Goal: Transaction & Acquisition: Book appointment/travel/reservation

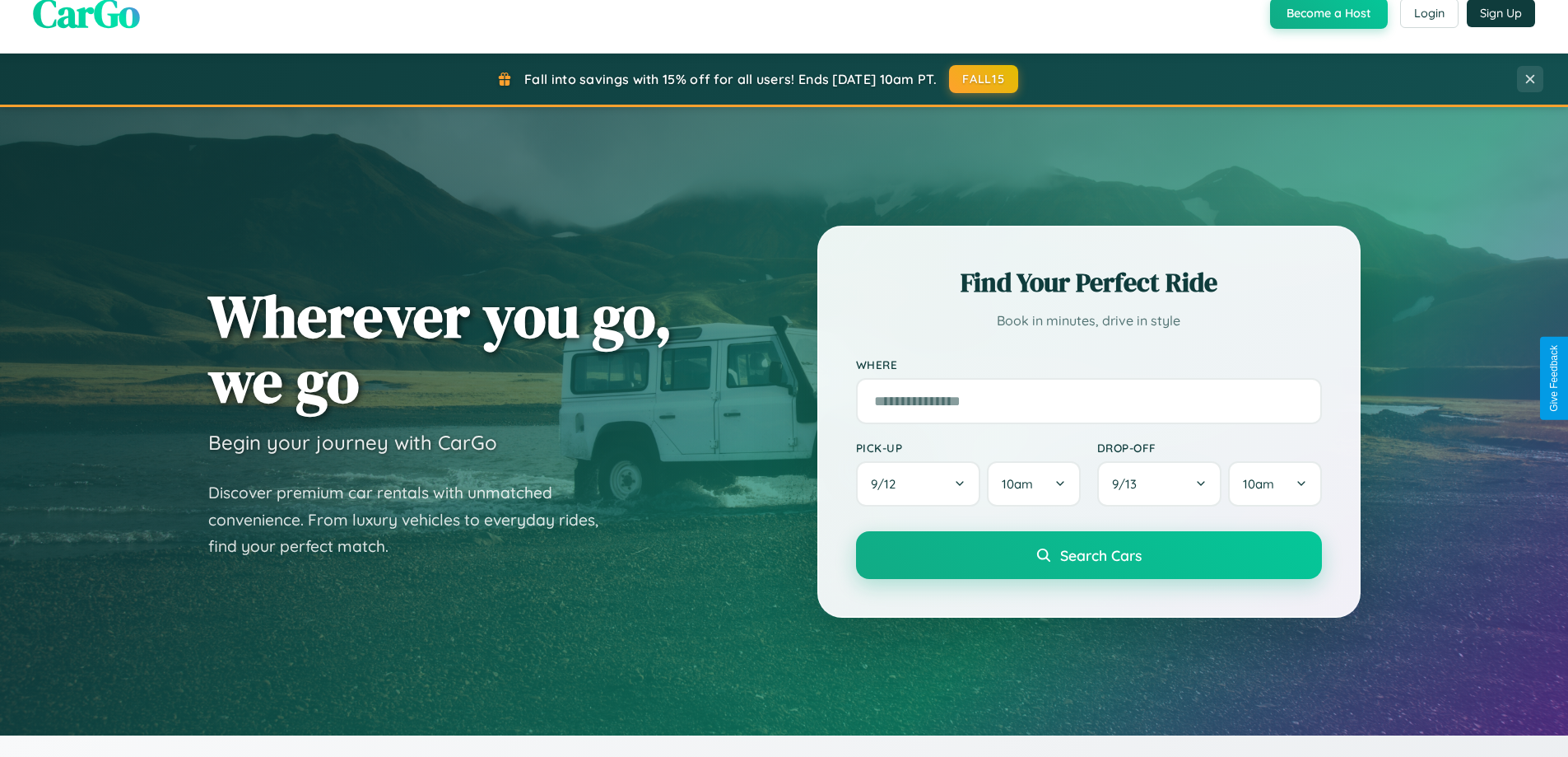
scroll to position [710, 0]
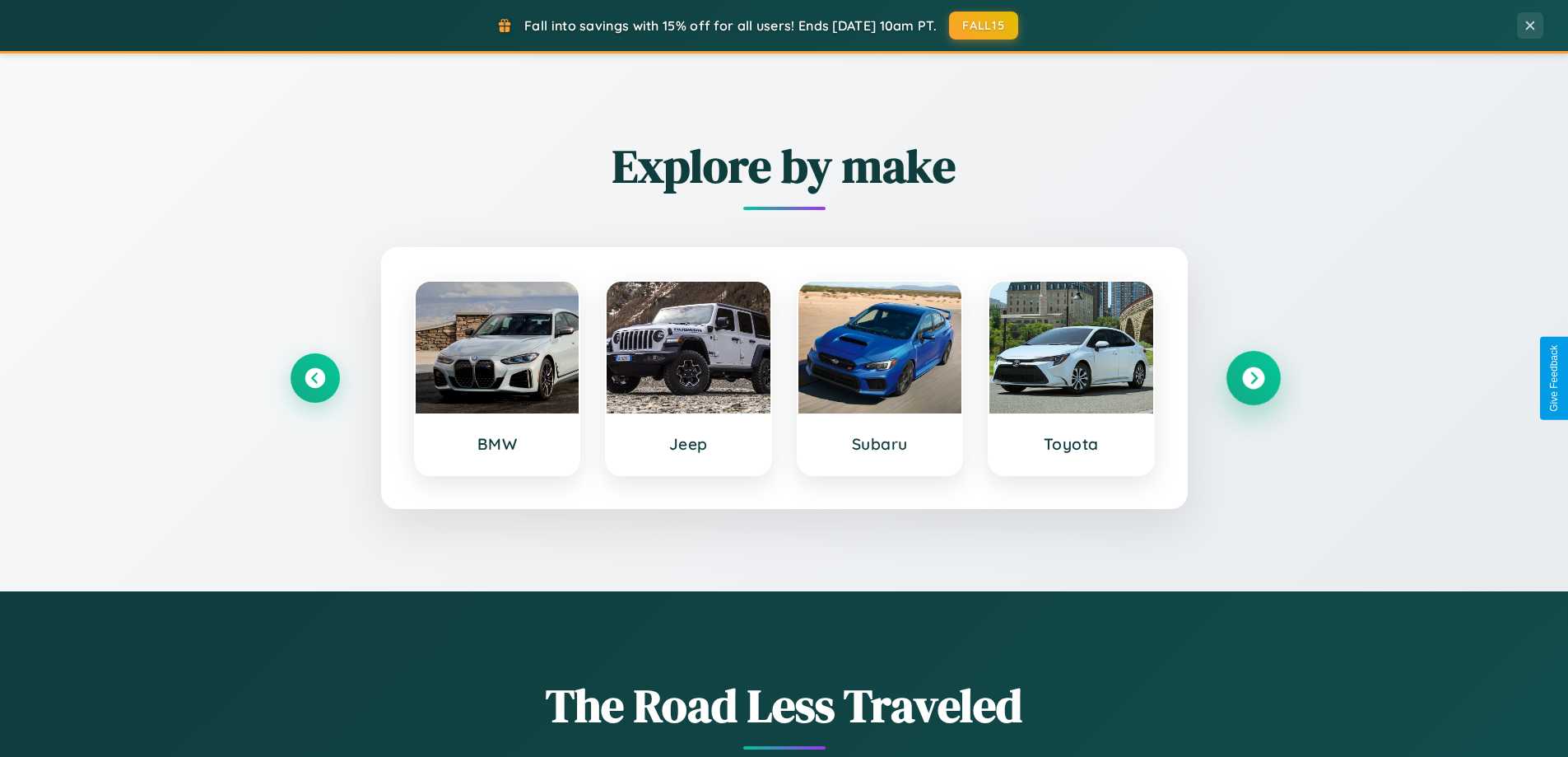
click at [1253, 378] on icon at bounding box center [1254, 378] width 22 height 22
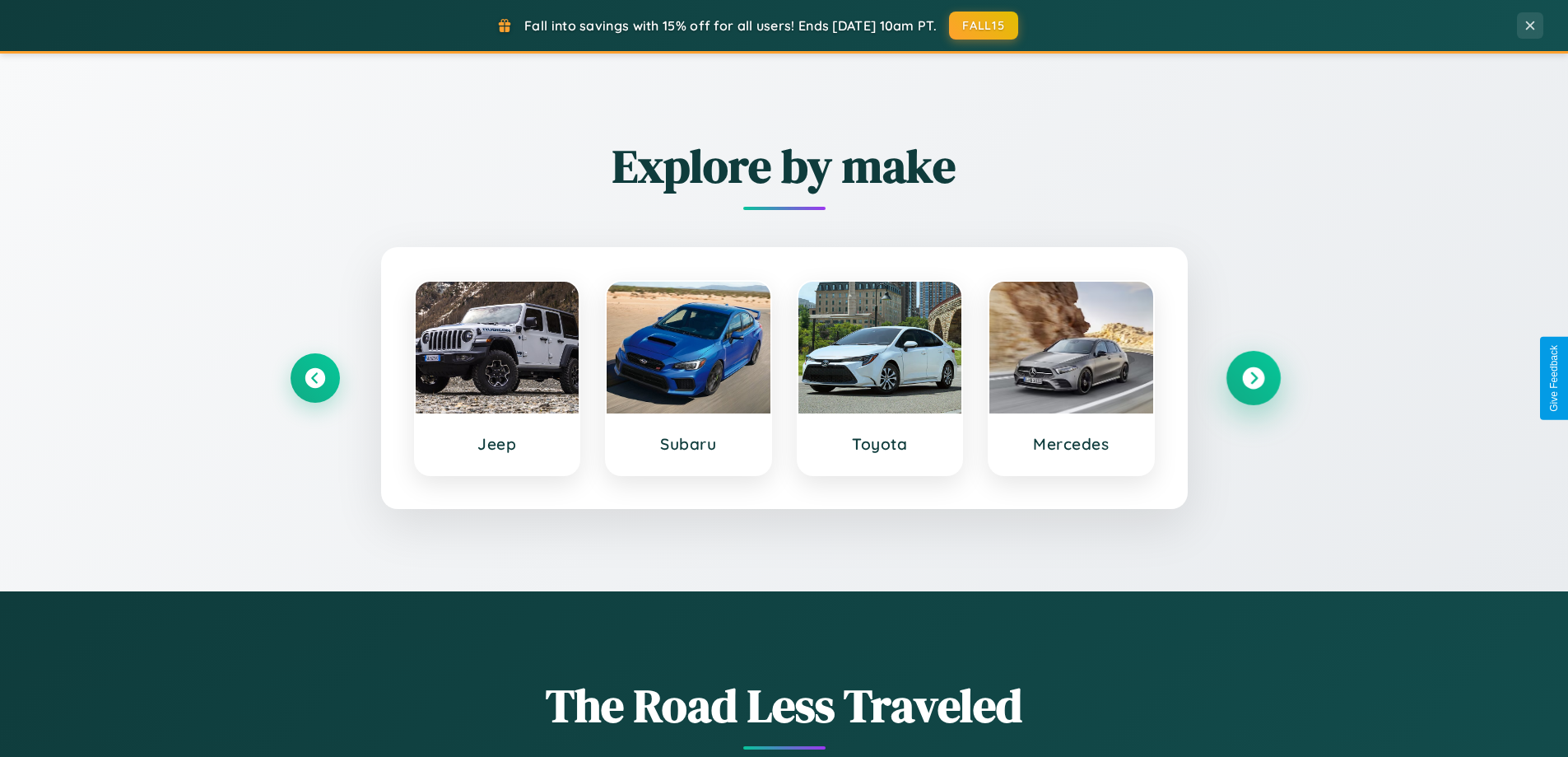
click at [1253, 378] on icon at bounding box center [1254, 378] width 22 height 22
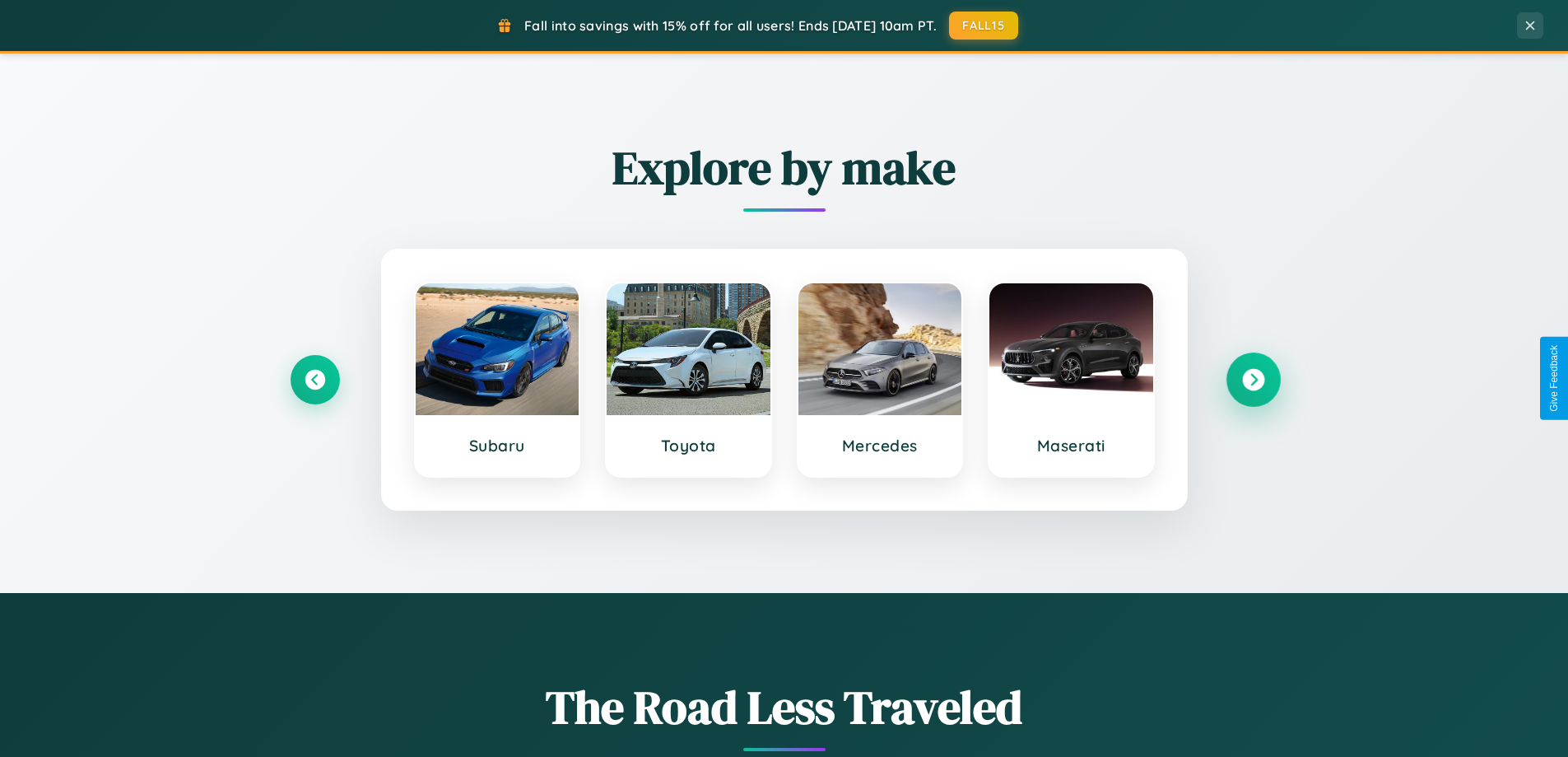
scroll to position [49, 0]
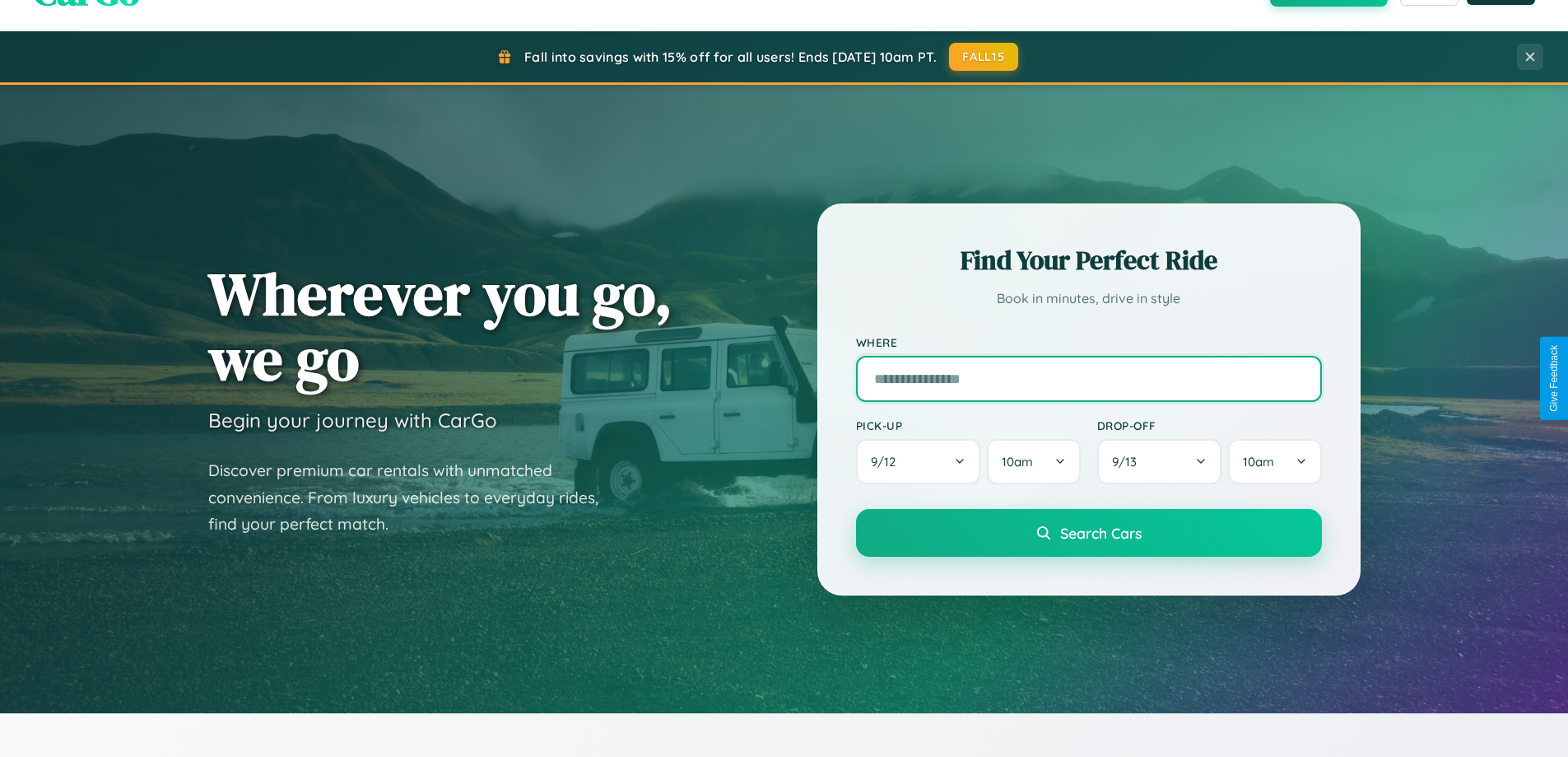
click at [1089, 378] on input "text" at bounding box center [1089, 378] width 466 height 46
type input "******"
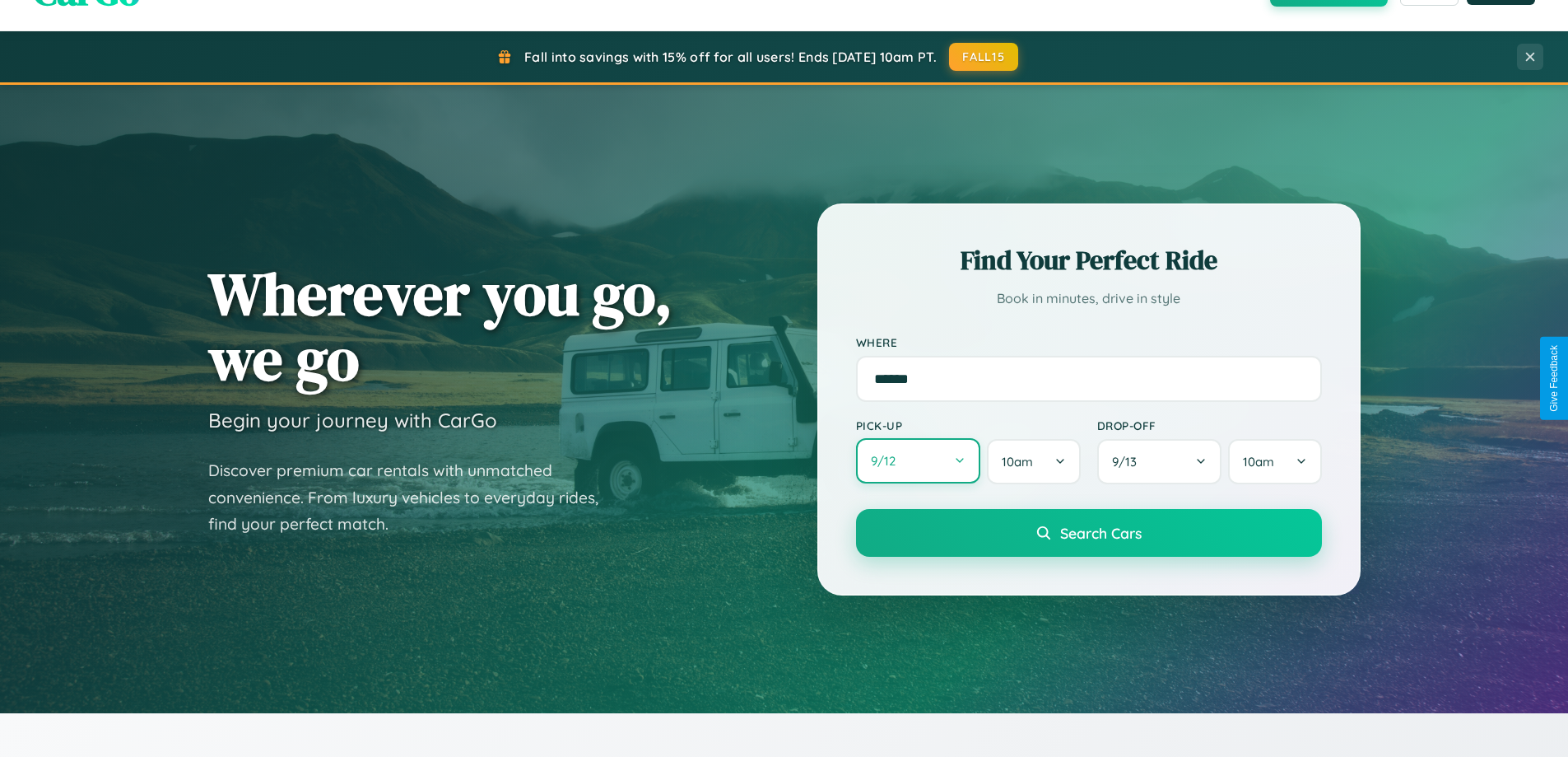
click at [918, 462] on button "9 / 12" at bounding box center [918, 461] width 126 height 46
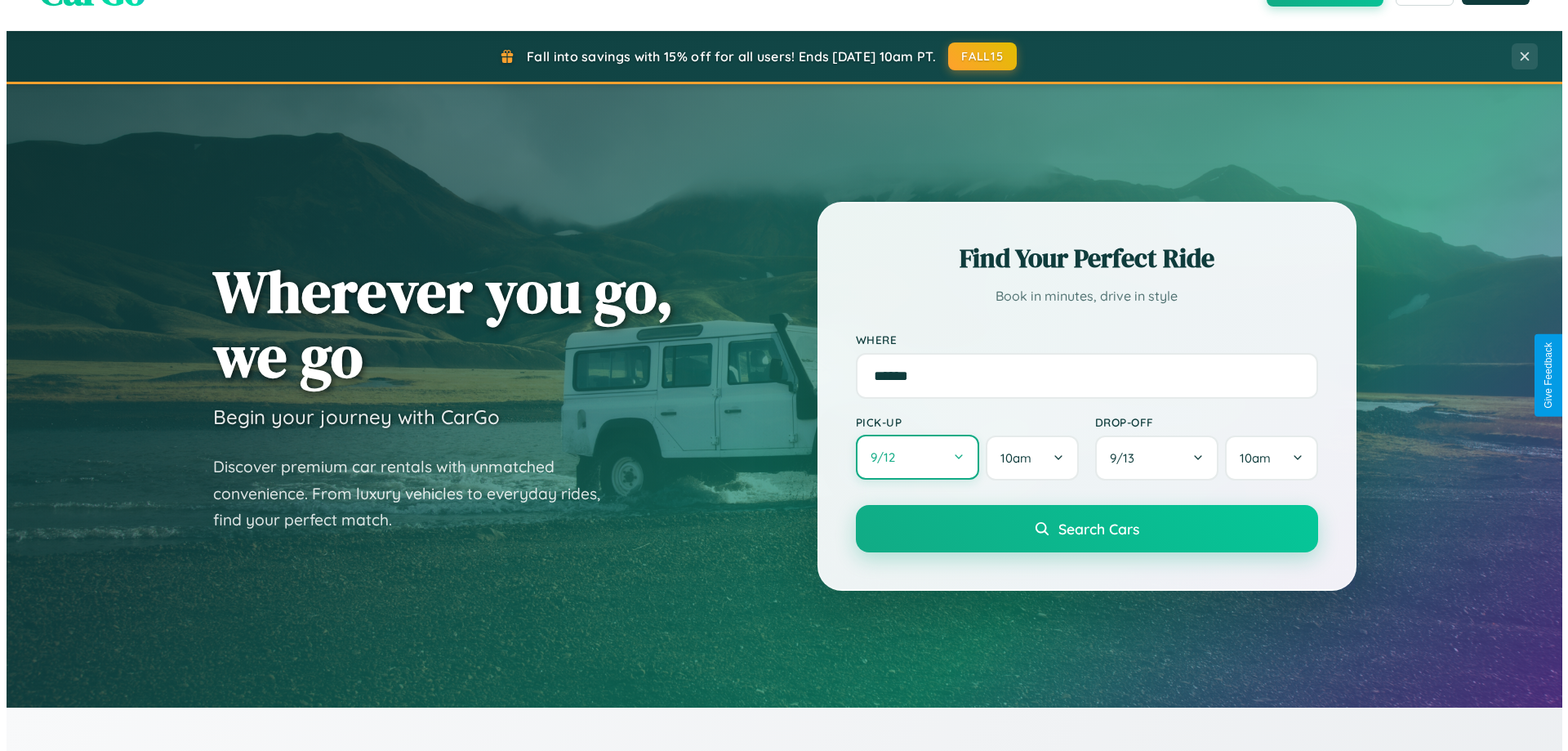
select select "*"
select select "****"
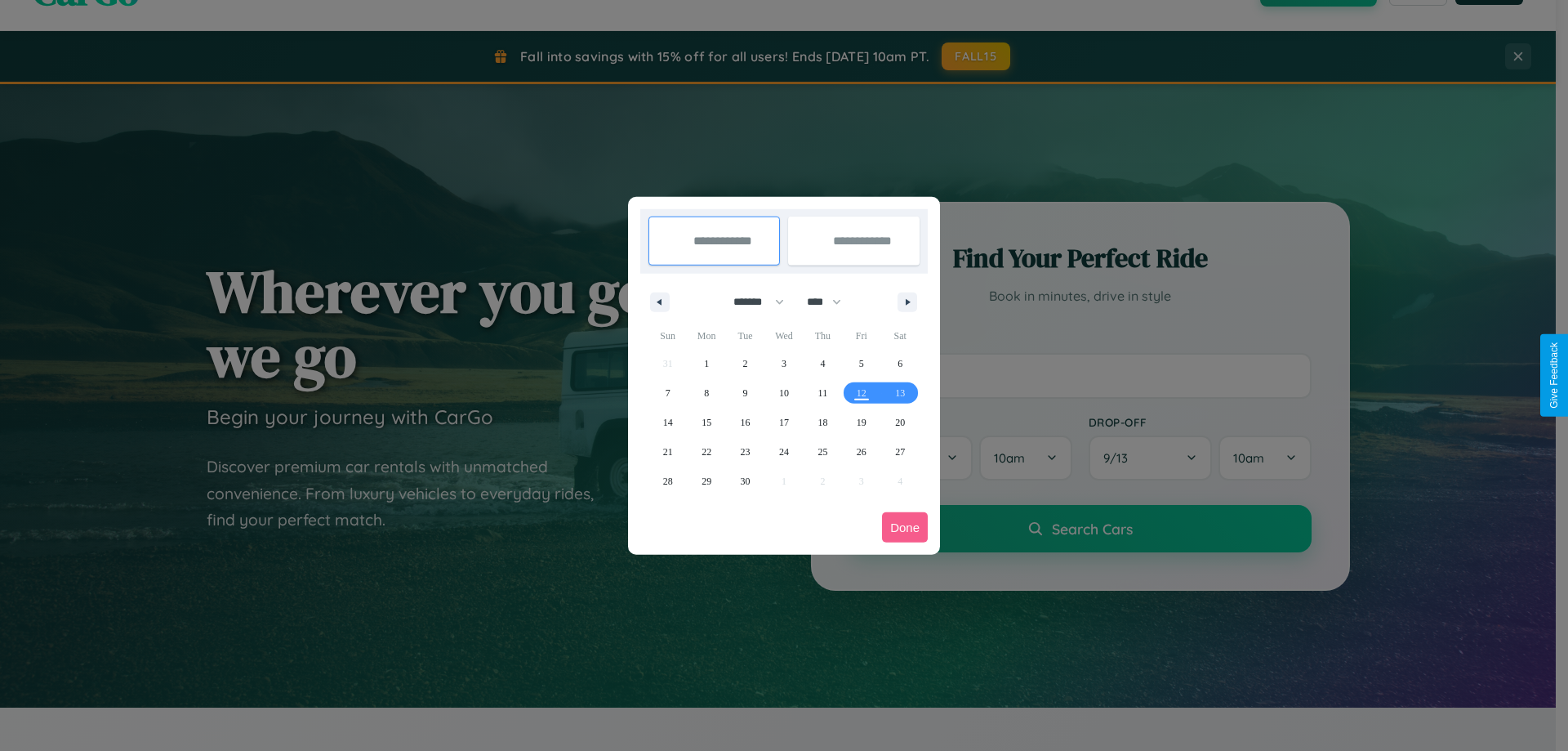
click at [751, 302] on select "******* ******** ***** ***** *** **** **** ****** ********* ******* ******** **…" at bounding box center [756, 302] width 69 height 27
select select "*"
click at [832, 302] on select "**** **** **** **** **** **** **** **** **** **** **** **** **** **** **** ****…" at bounding box center [823, 302] width 49 height 27
select select "****"
click at [706, 481] on span "26" at bounding box center [706, 481] width 10 height 29
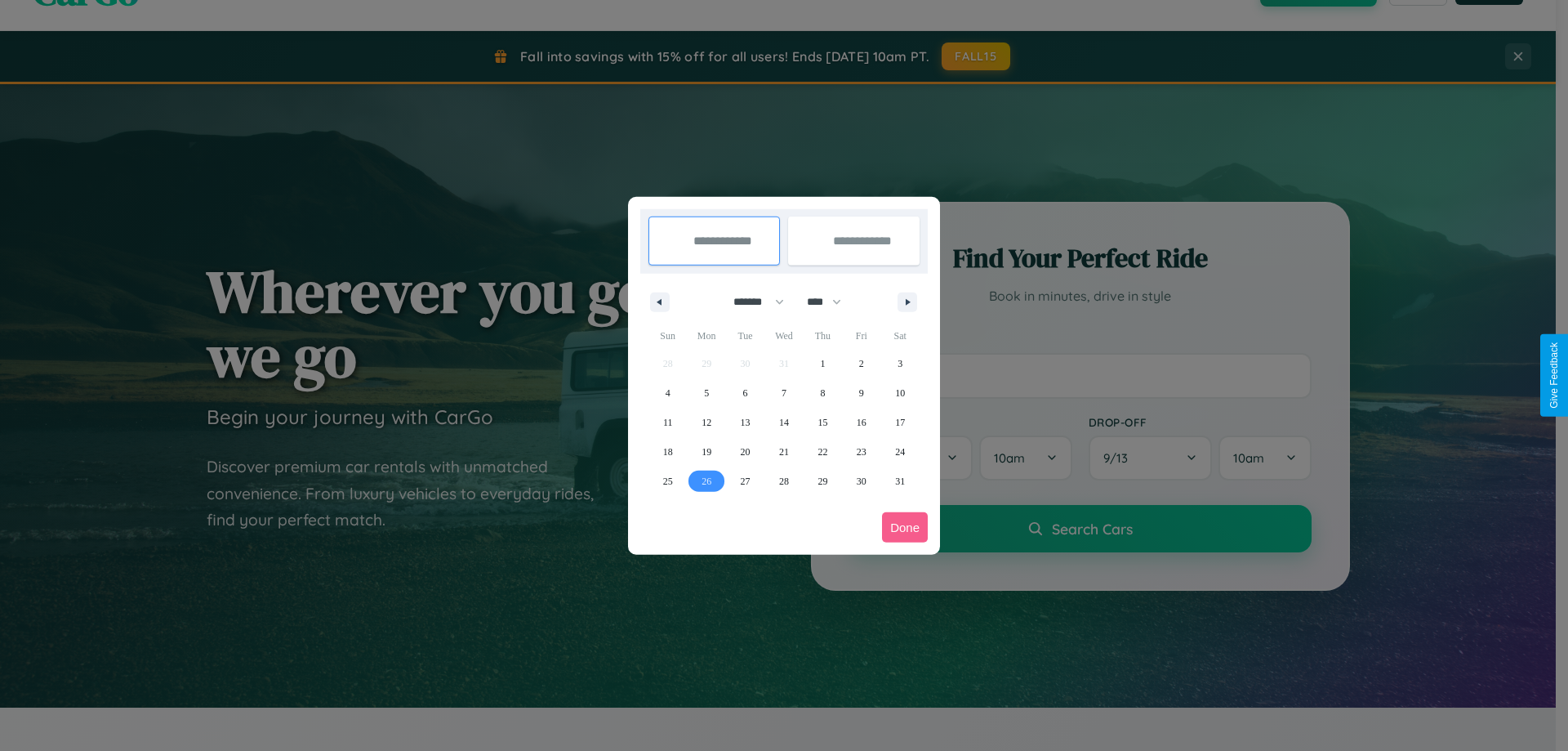
type input "**********"
click at [908, 302] on icon "button" at bounding box center [911, 303] width 8 height 7
select select "*"
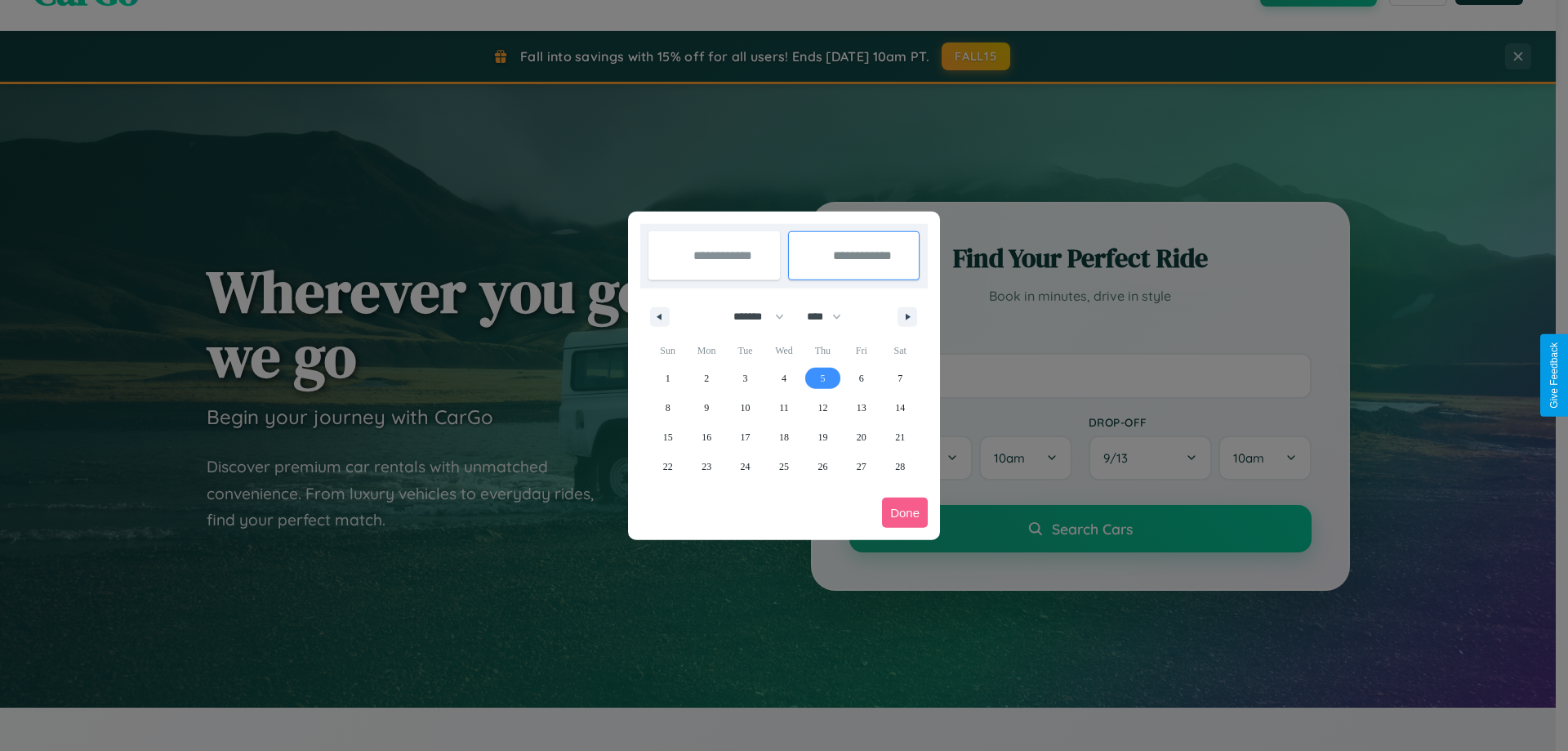
click at [822, 377] on span "5" at bounding box center [822, 378] width 5 height 29
type input "**********"
select select "*"
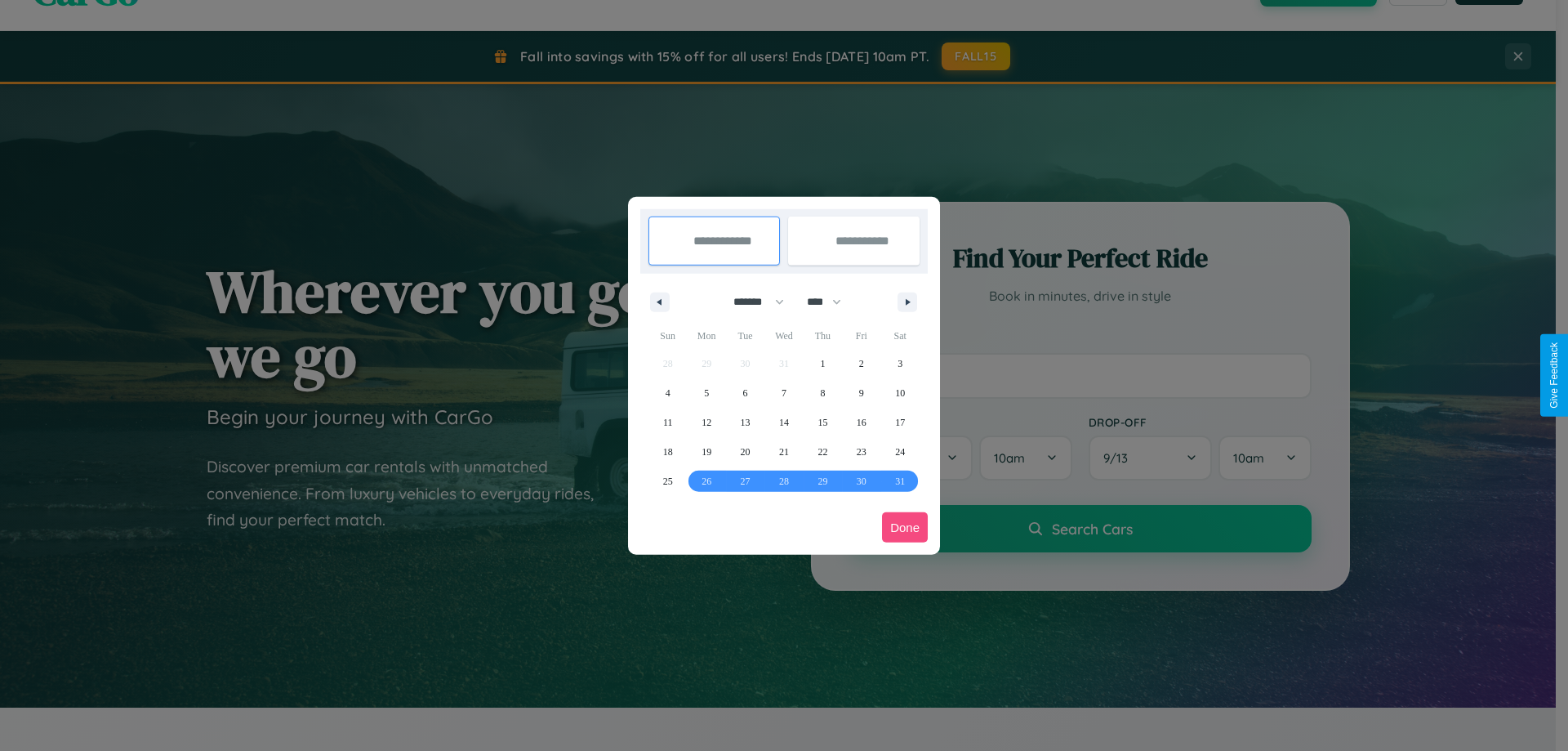
click at [905, 527] on button "Done" at bounding box center [904, 528] width 46 height 30
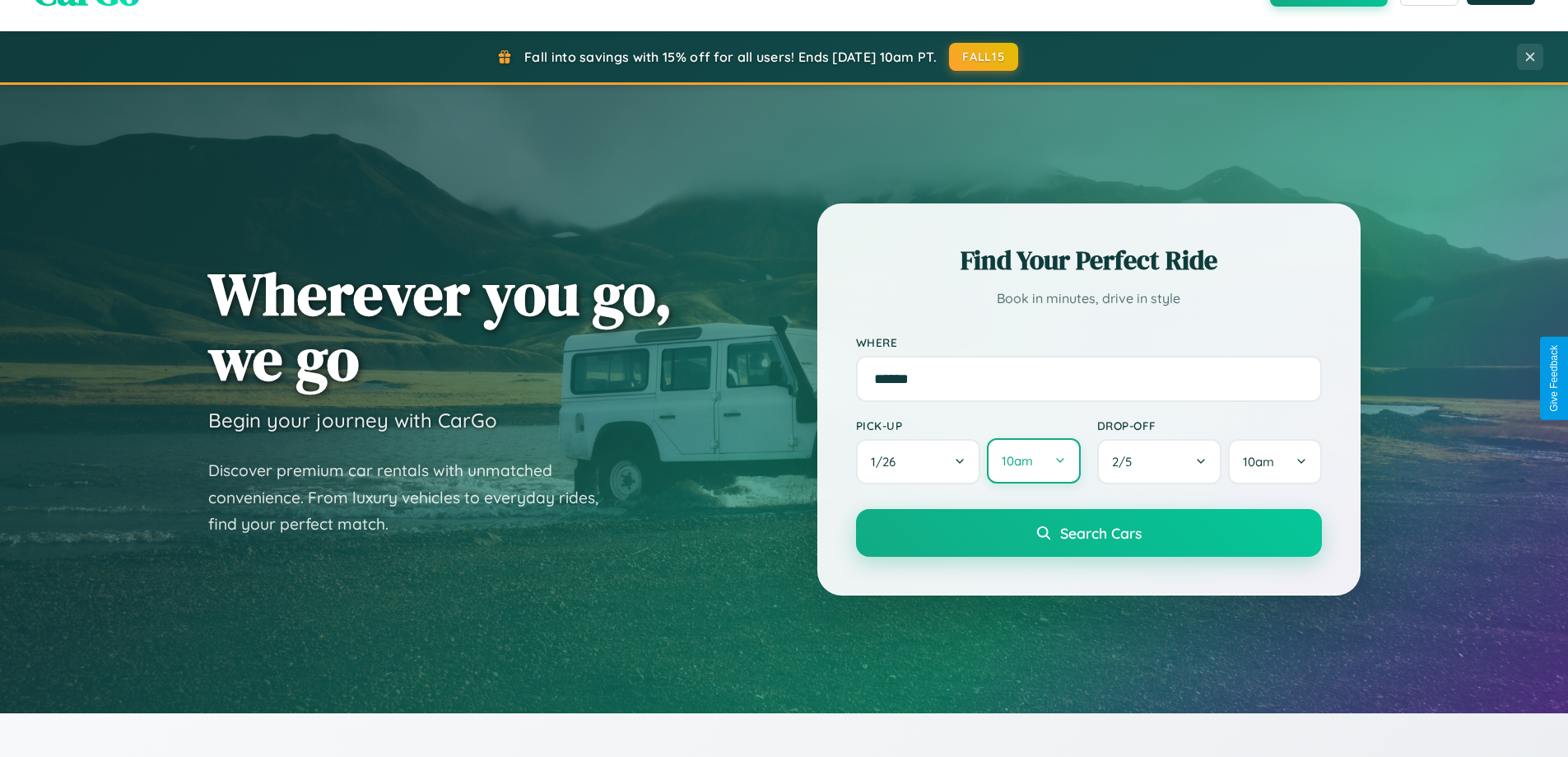
click at [1033, 461] on button "10am" at bounding box center [1034, 461] width 93 height 46
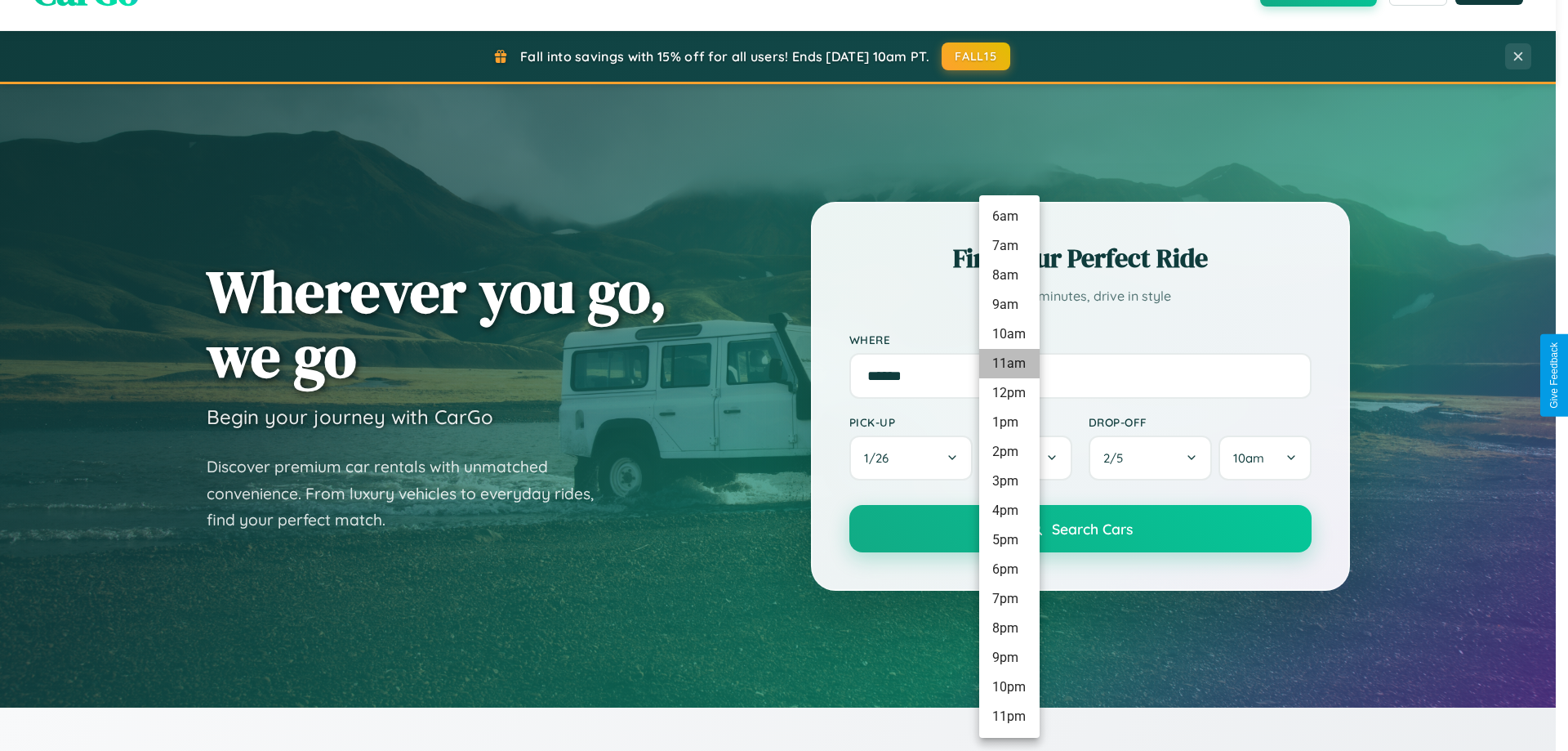
click at [1007, 352] on li "11am" at bounding box center [1010, 363] width 60 height 29
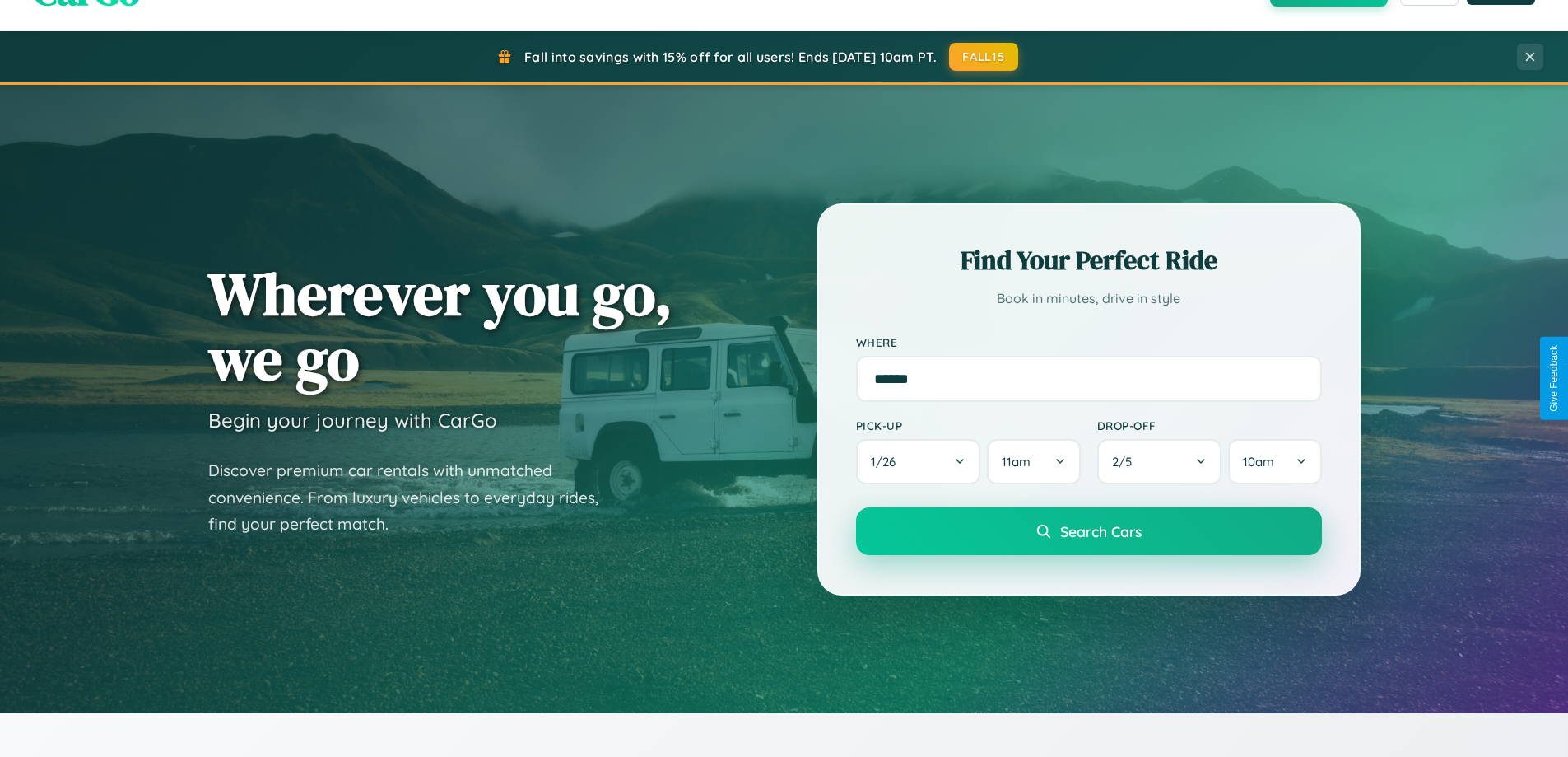
click at [1089, 533] on span "Search Cars" at bounding box center [1101, 531] width 82 height 18
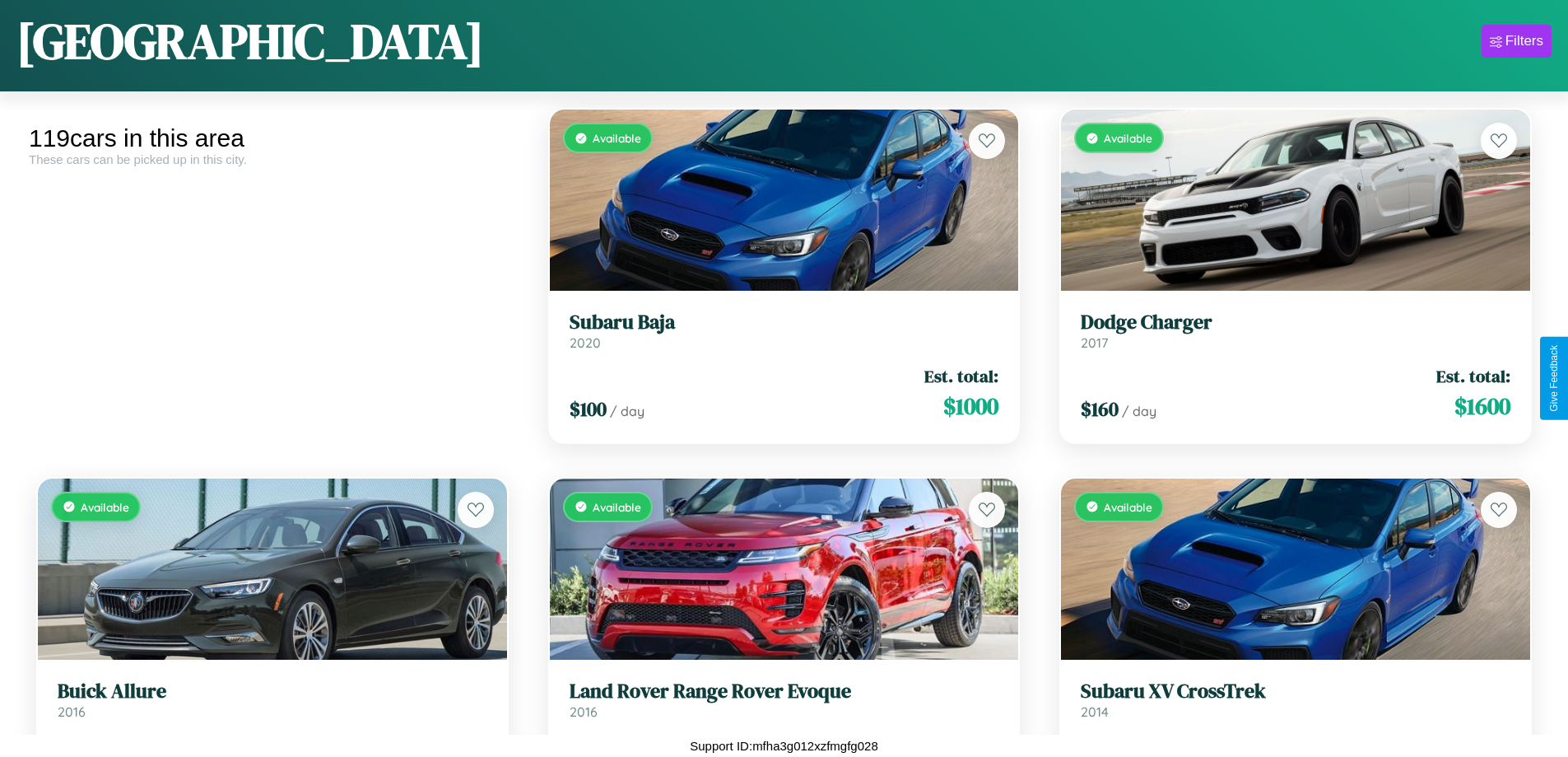
scroll to position [14144, 0]
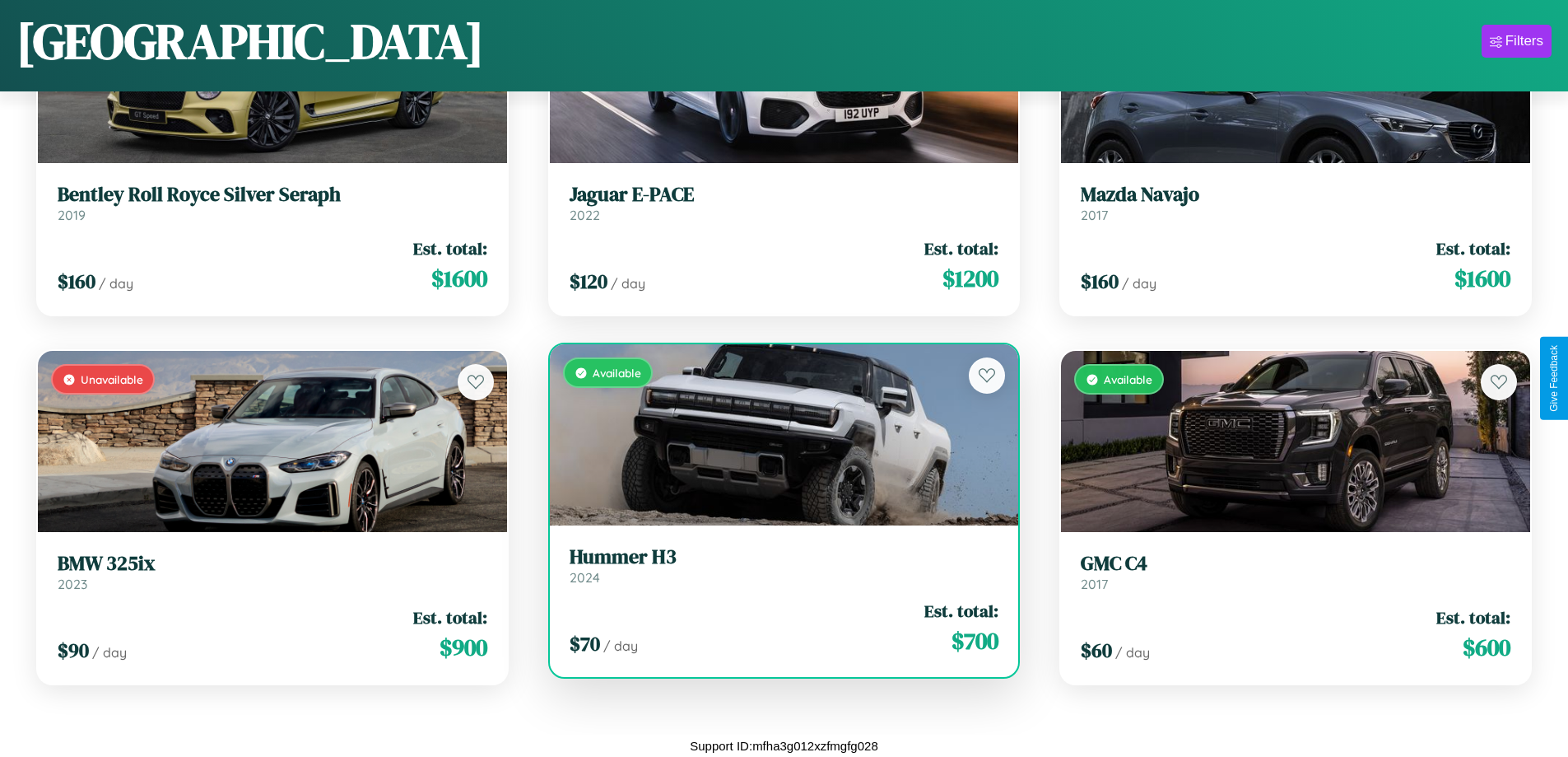
click at [777, 442] on div "Available" at bounding box center [784, 434] width 469 height 181
click at [777, 435] on div "Available" at bounding box center [784, 434] width 469 height 181
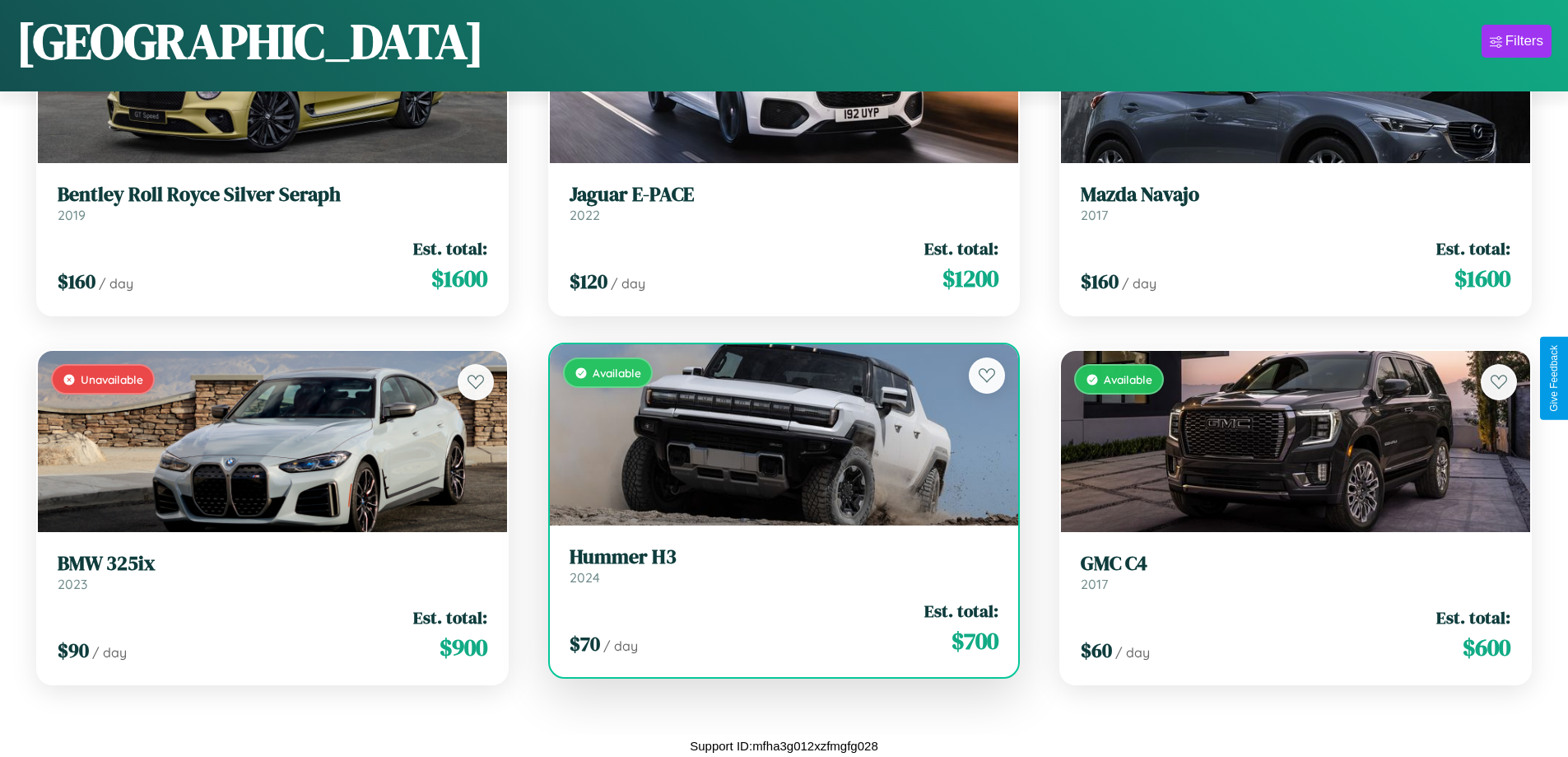
click at [777, 435] on div "Available" at bounding box center [784, 434] width 469 height 181
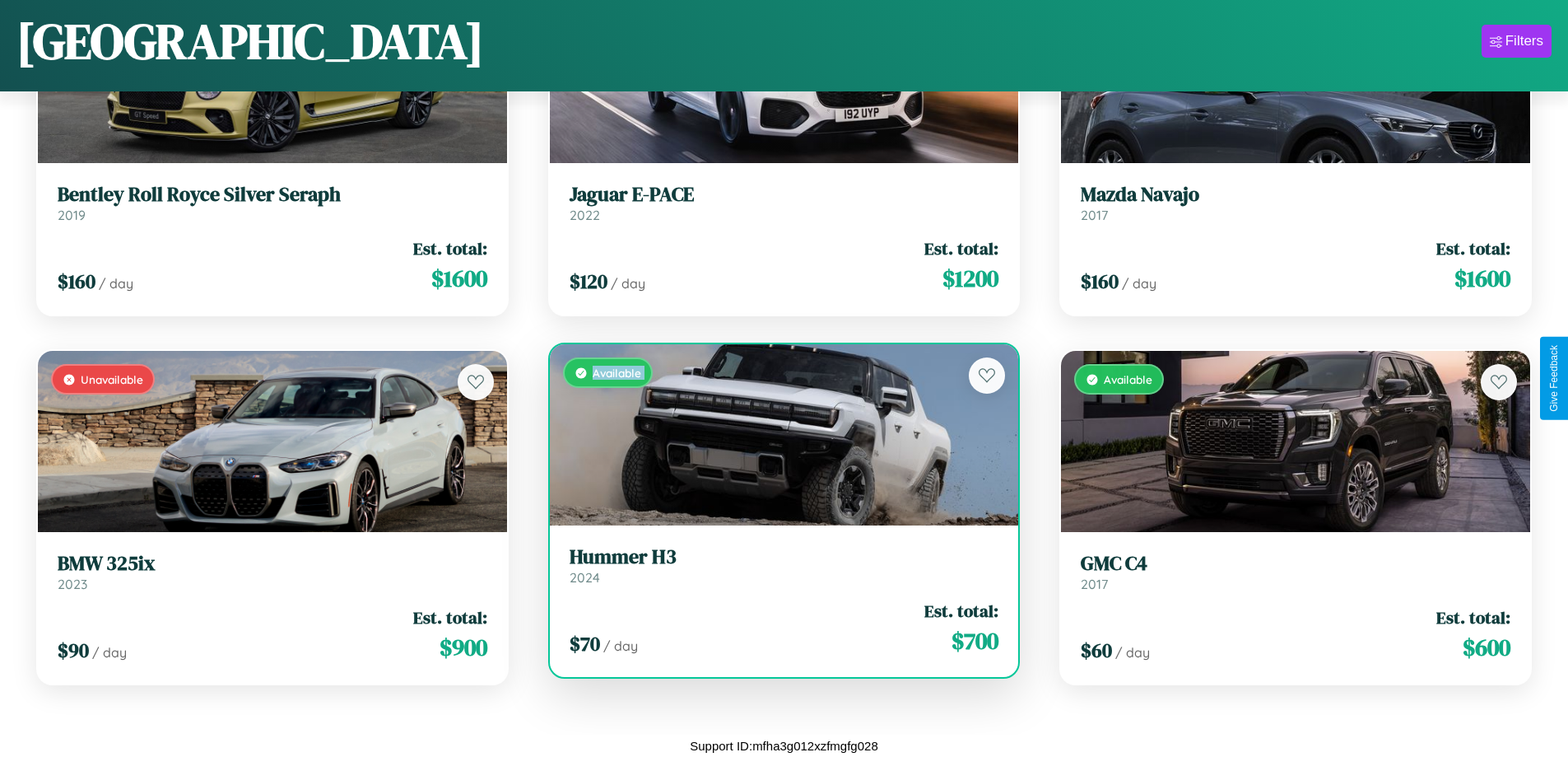
click at [777, 435] on div "Available" at bounding box center [784, 434] width 469 height 181
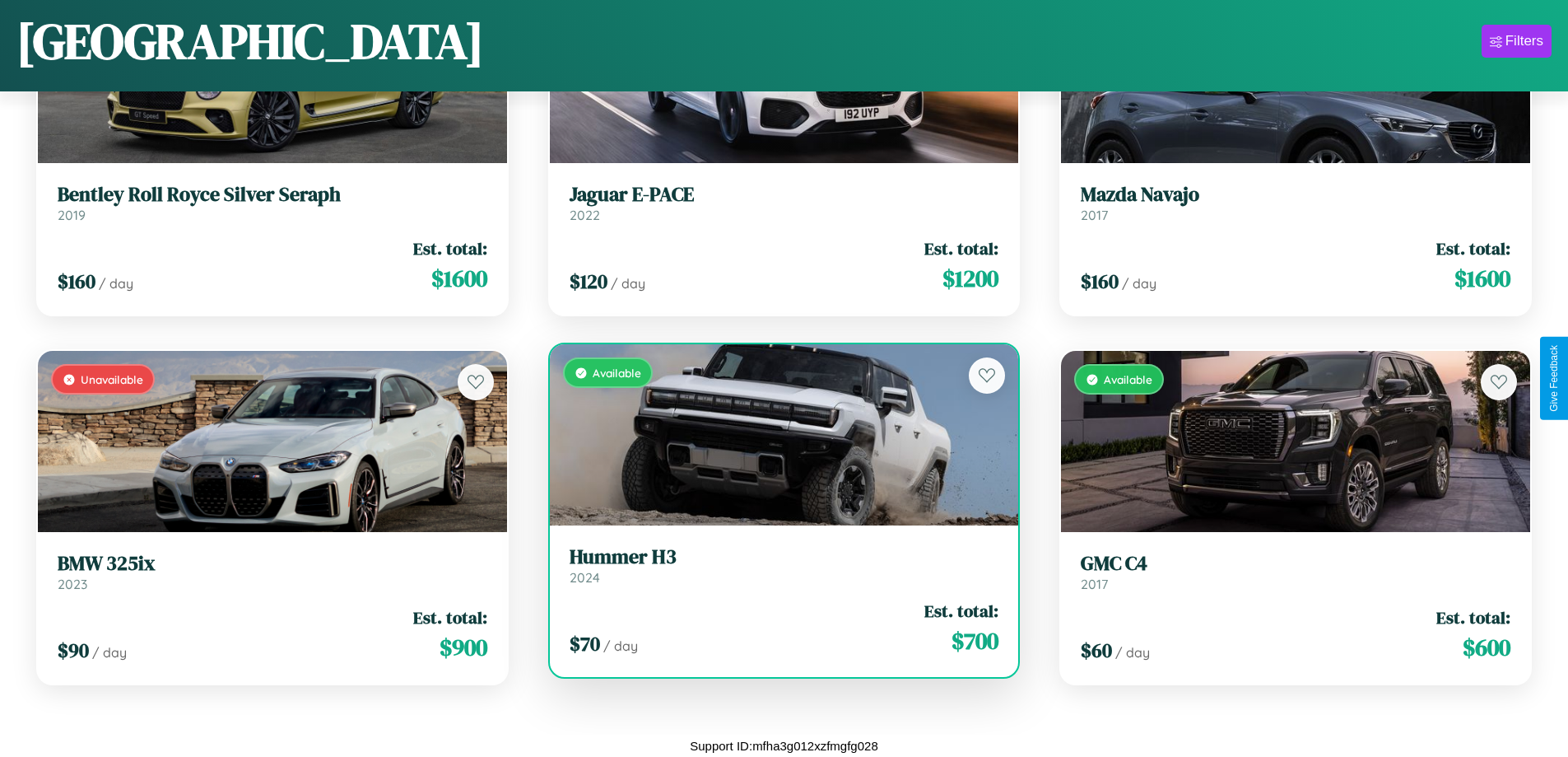
click at [777, 435] on div "Available" at bounding box center [784, 434] width 469 height 181
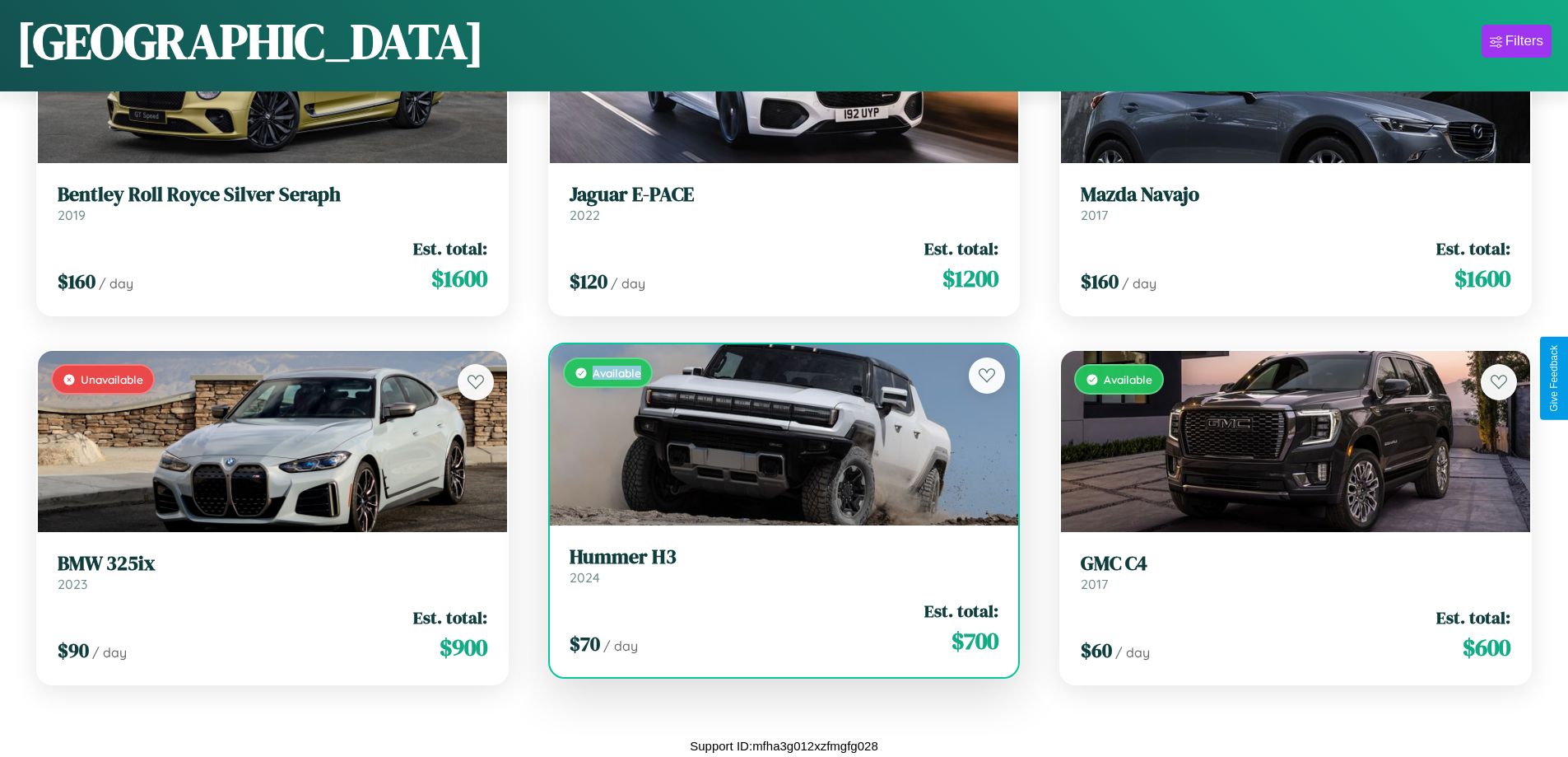
click at [777, 435] on div "Available" at bounding box center [784, 434] width 469 height 181
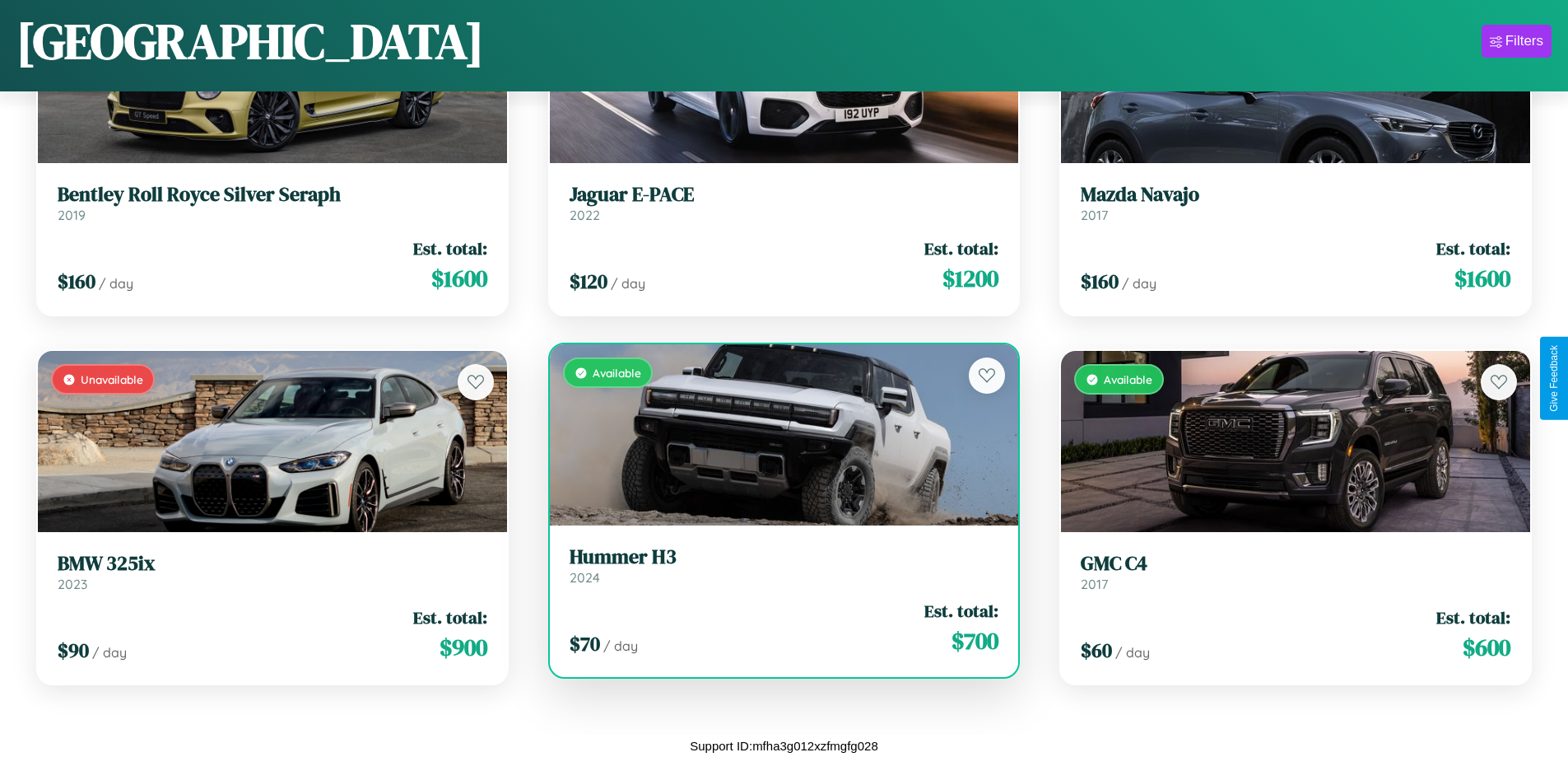
click at [777, 565] on h3 "Hummer H3" at bounding box center [784, 557] width 430 height 24
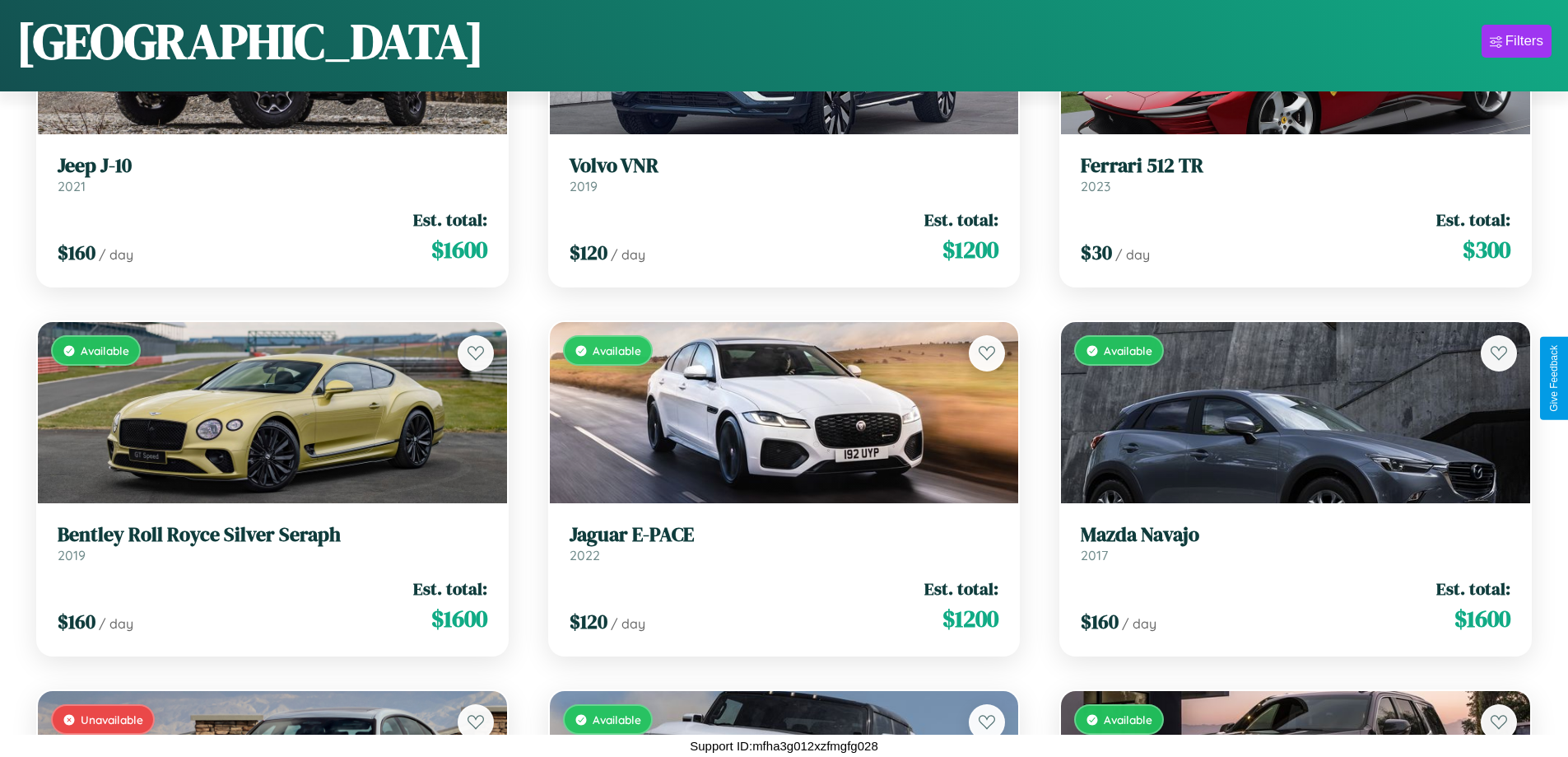
scroll to position [2075, 0]
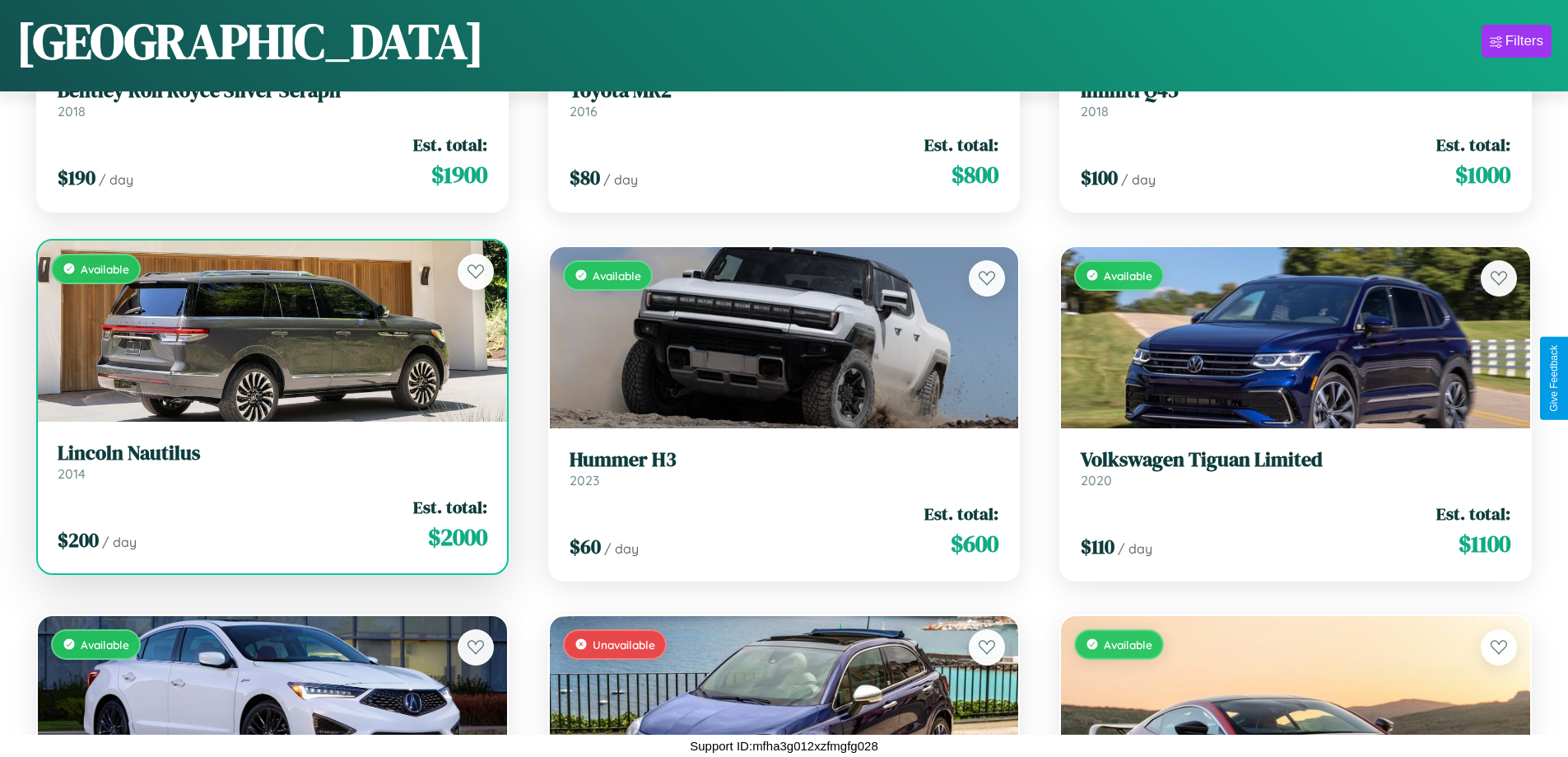
click at [270, 468] on link "Lincoln Nautilus 2014" at bounding box center [272, 462] width 430 height 40
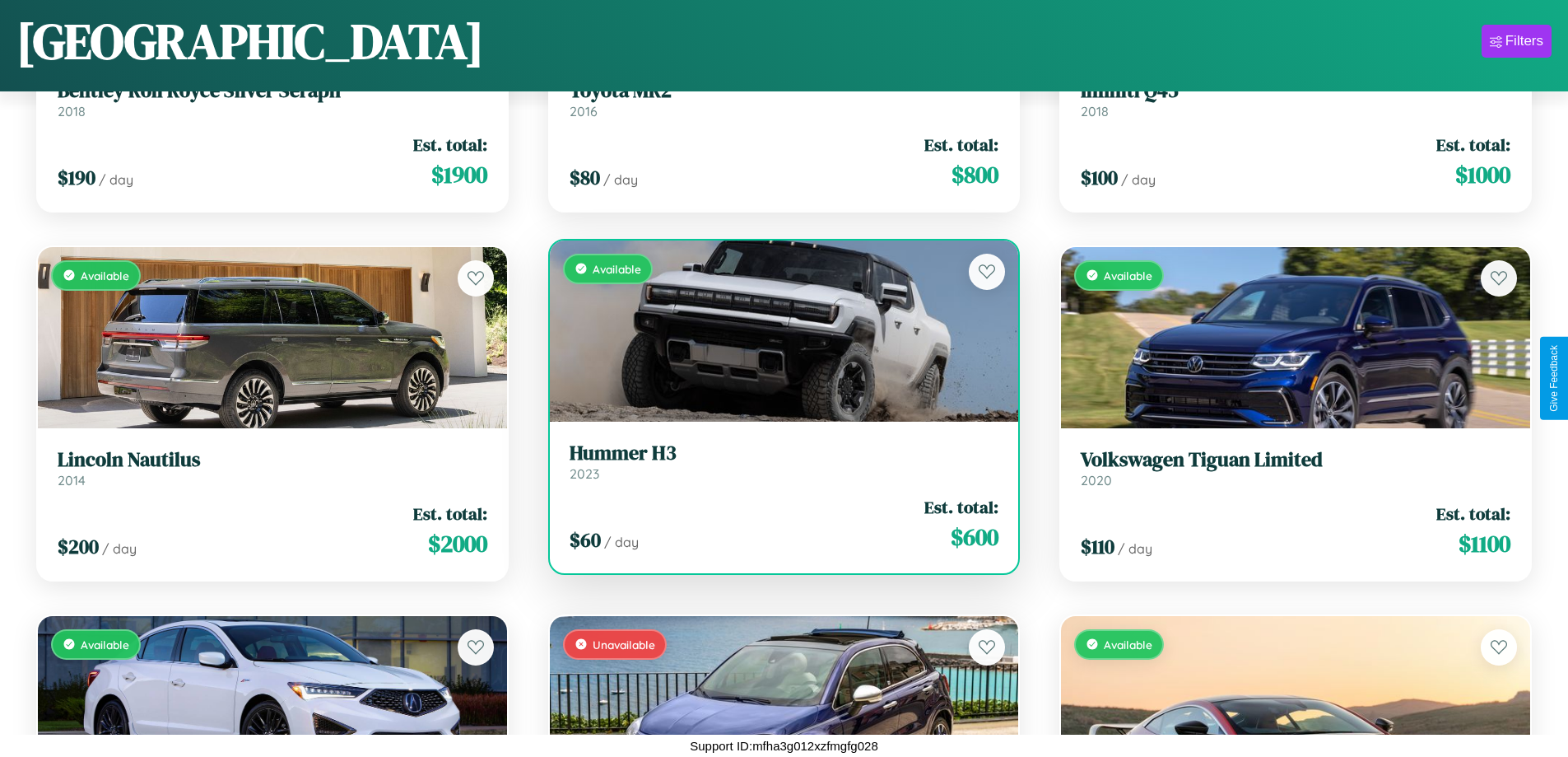
scroll to position [0, 0]
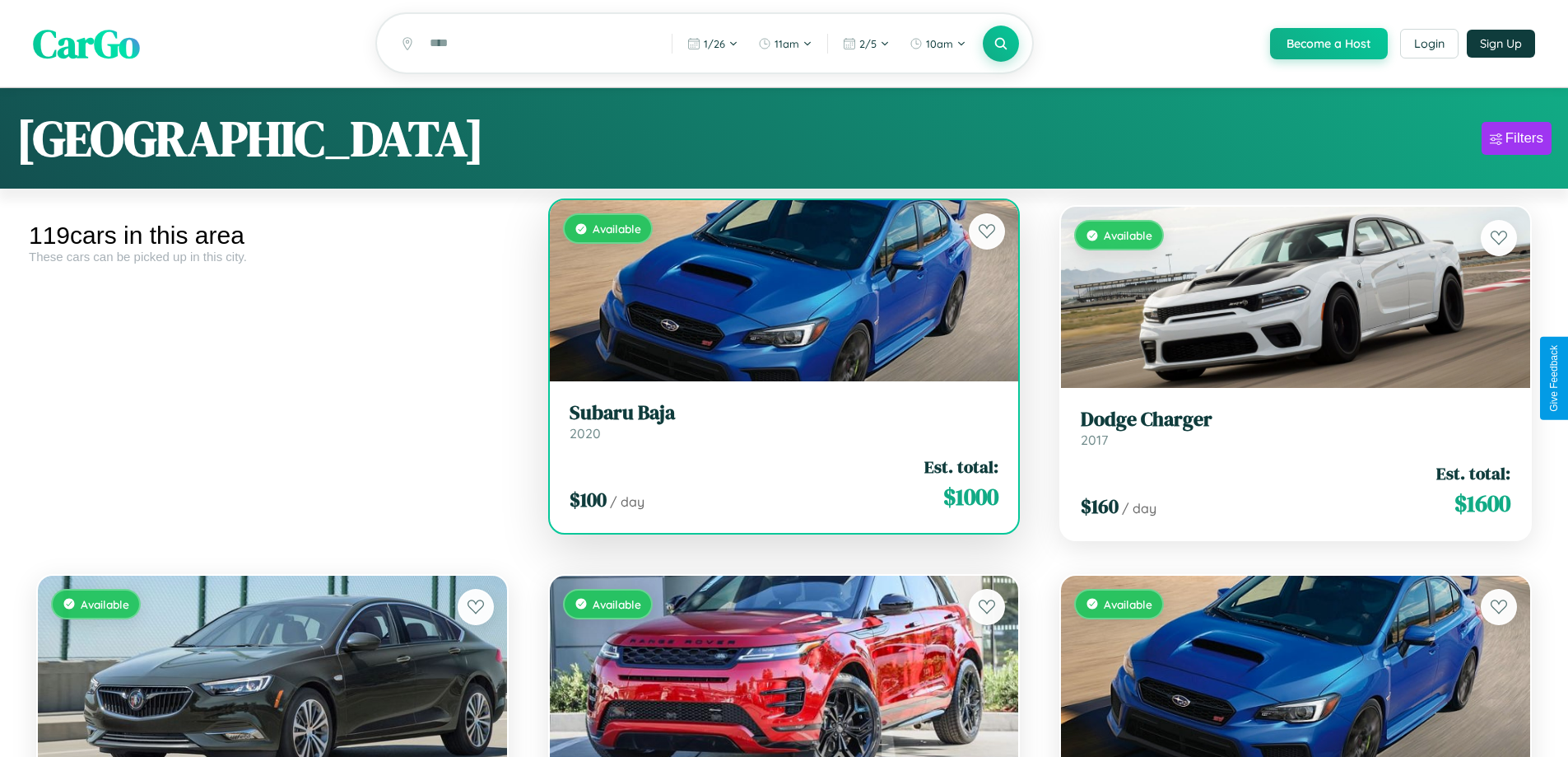
click at [777, 423] on h3 "Subaru Baja" at bounding box center [784, 413] width 430 height 24
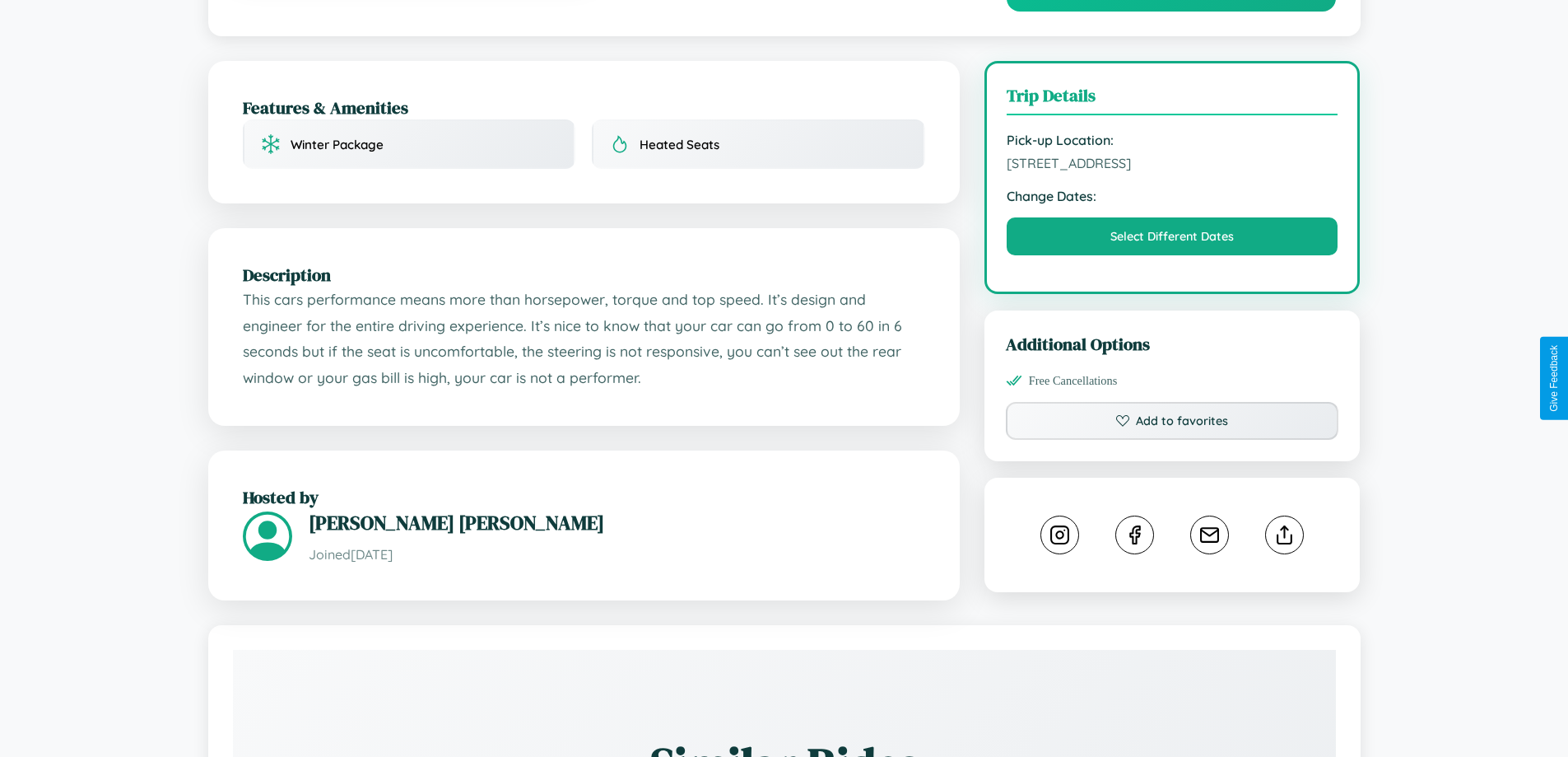
scroll to position [541, 0]
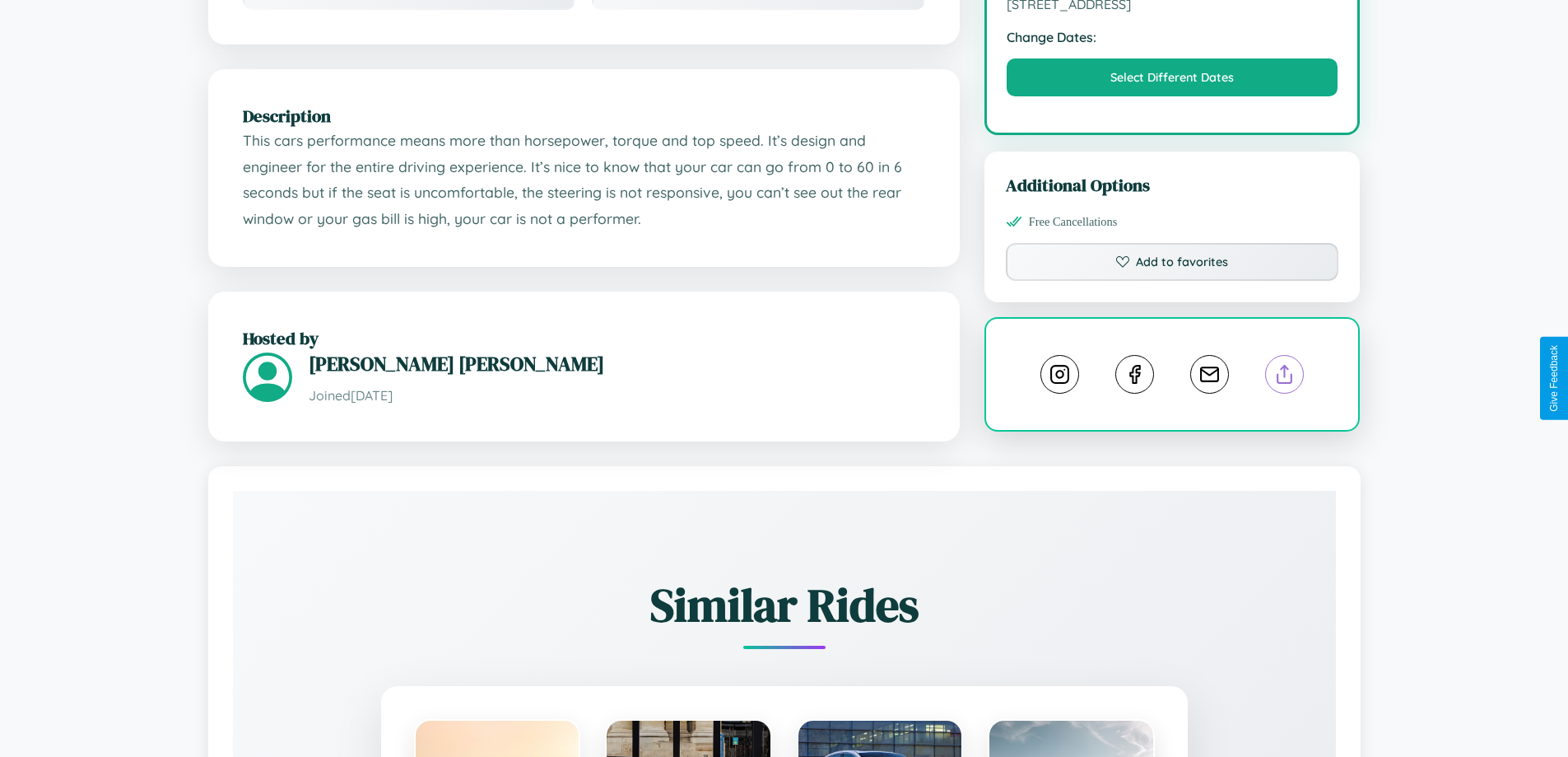
click at [1285, 378] on line at bounding box center [1285, 372] width 0 height 12
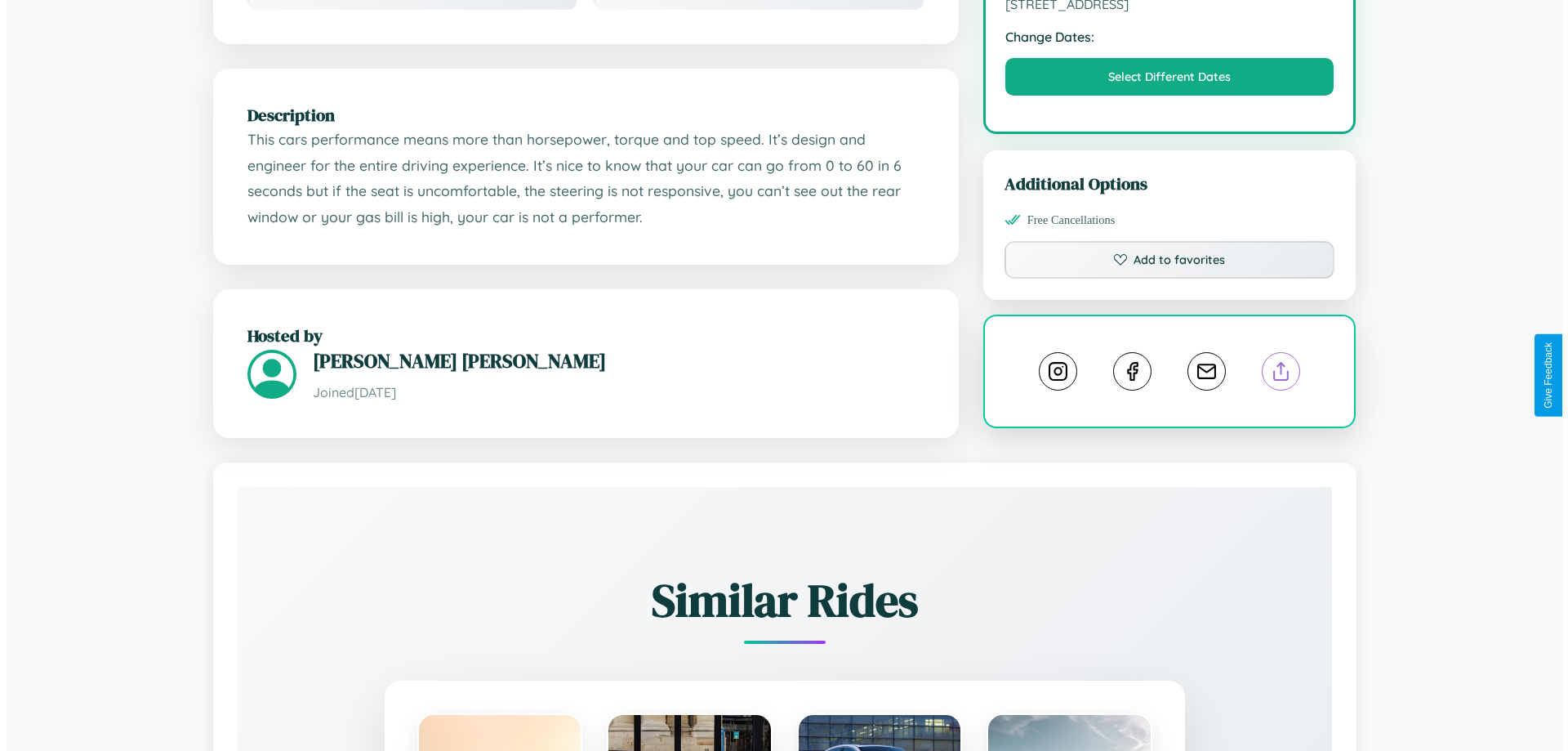
scroll to position [0, 0]
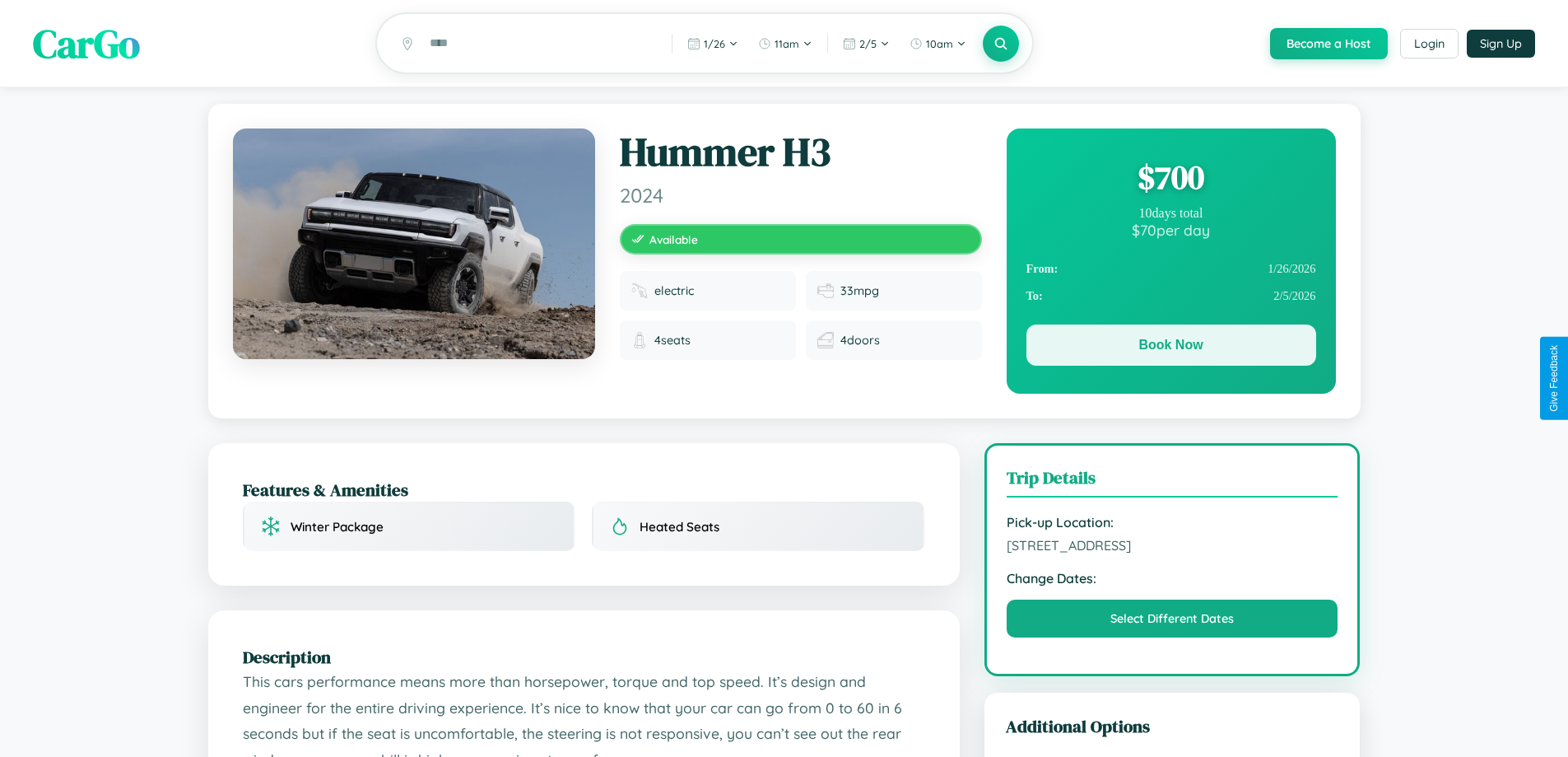
click at [1171, 347] on button "Book Now" at bounding box center [1171, 345] width 290 height 41
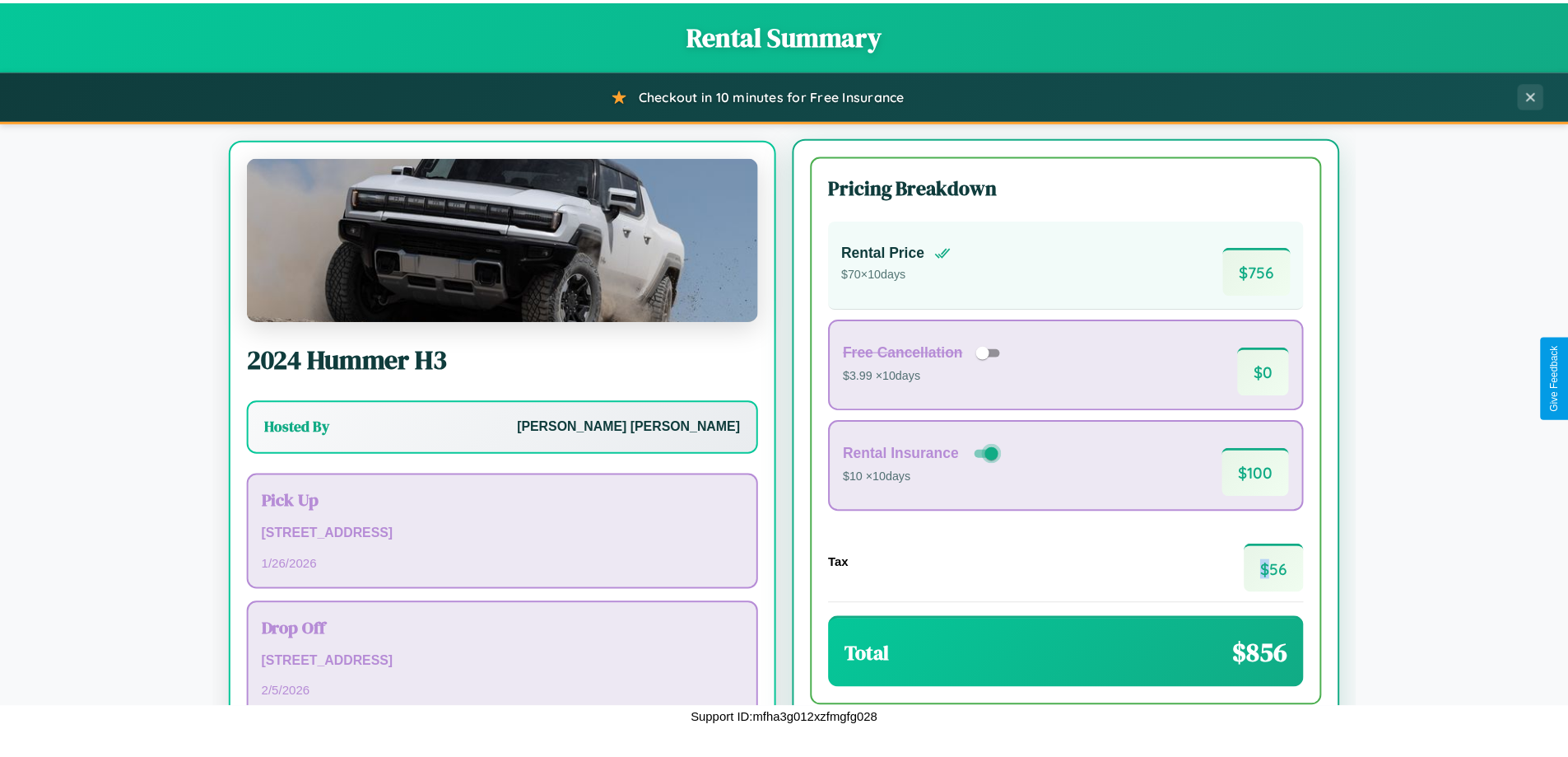
scroll to position [77, 0]
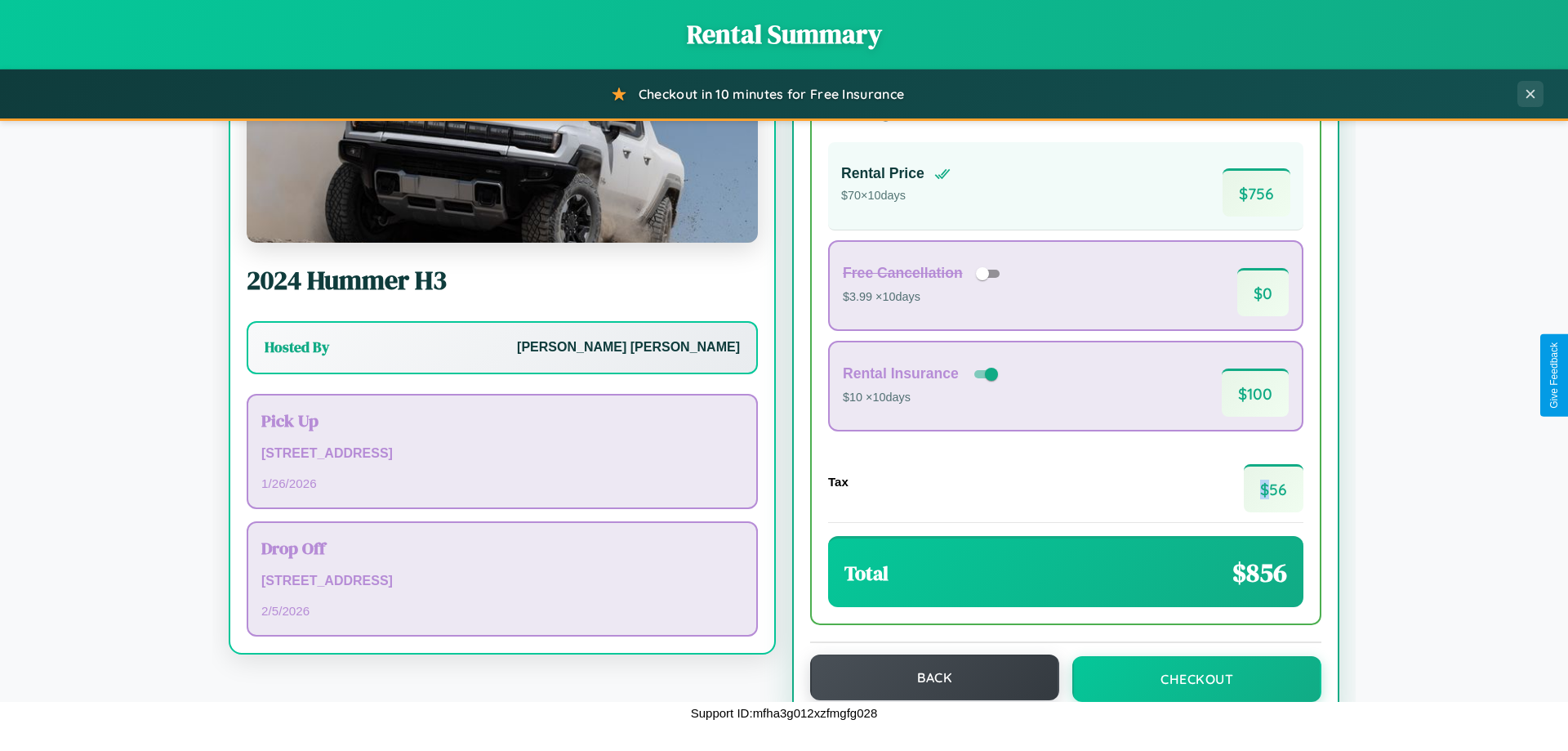
click at [927, 677] on button "Back" at bounding box center [934, 677] width 249 height 46
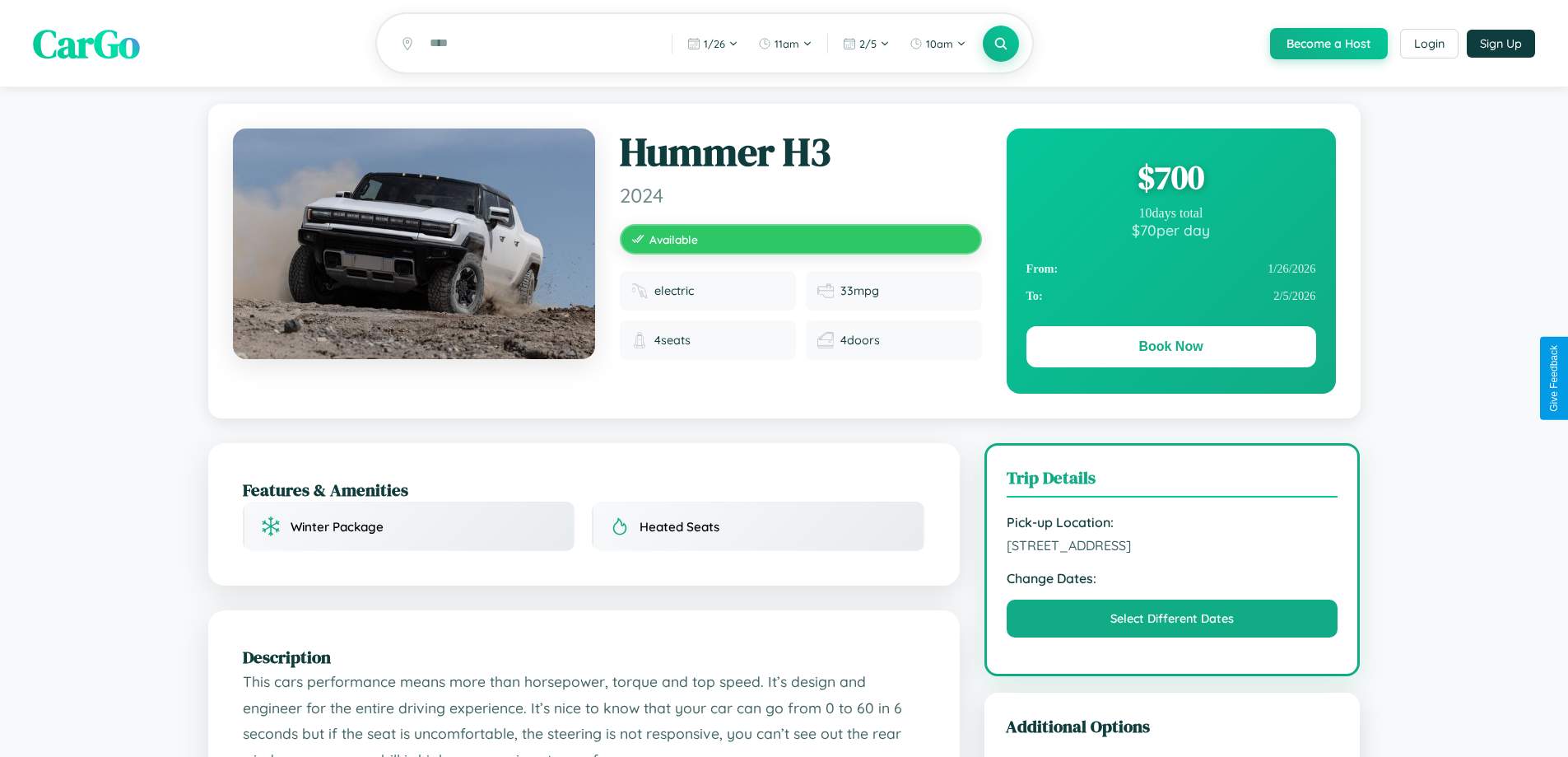
click at [1171, 180] on div "$ 700" at bounding box center [1171, 177] width 290 height 45
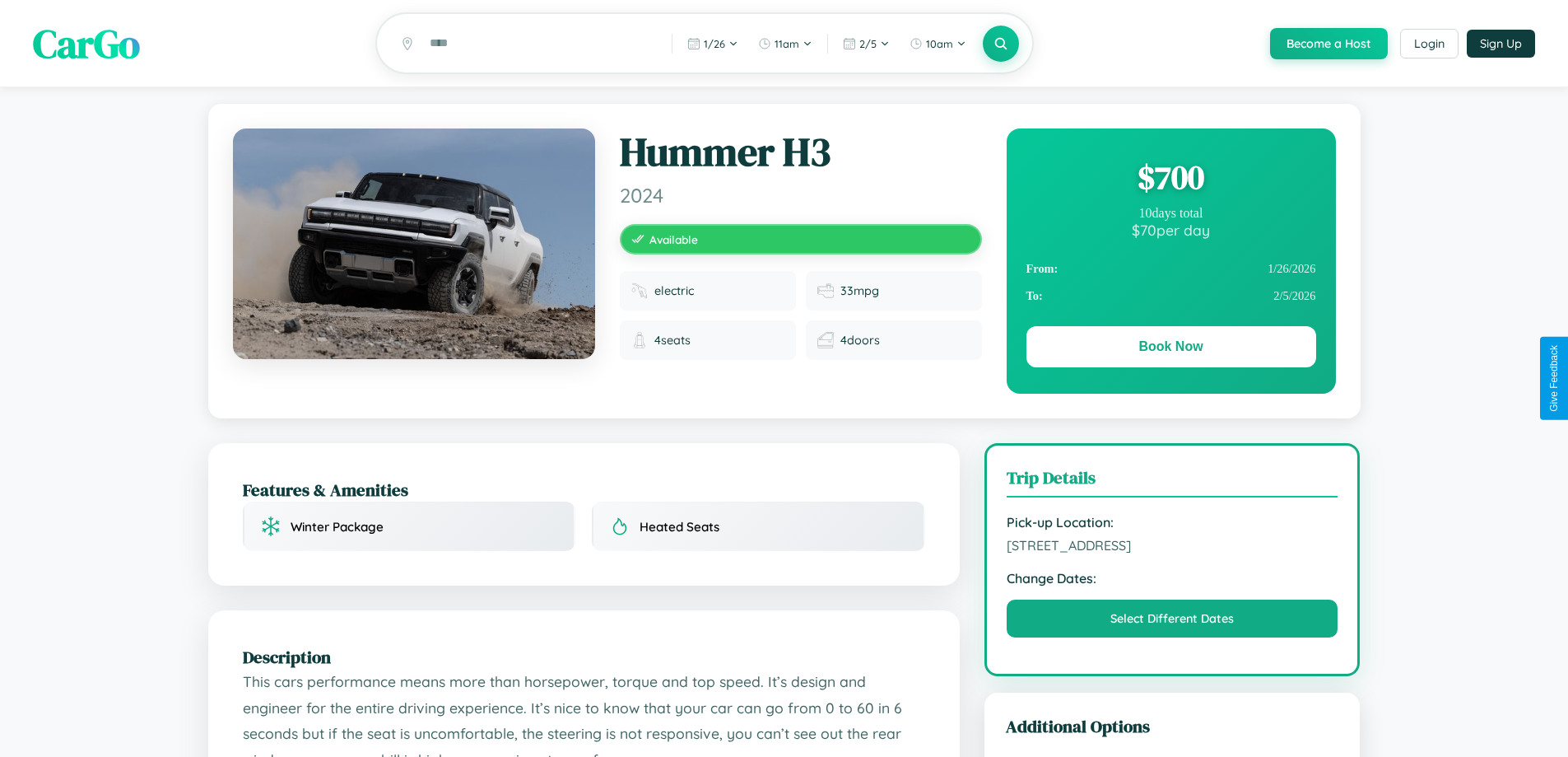
click at [1171, 180] on div "$ 700" at bounding box center [1171, 177] width 290 height 45
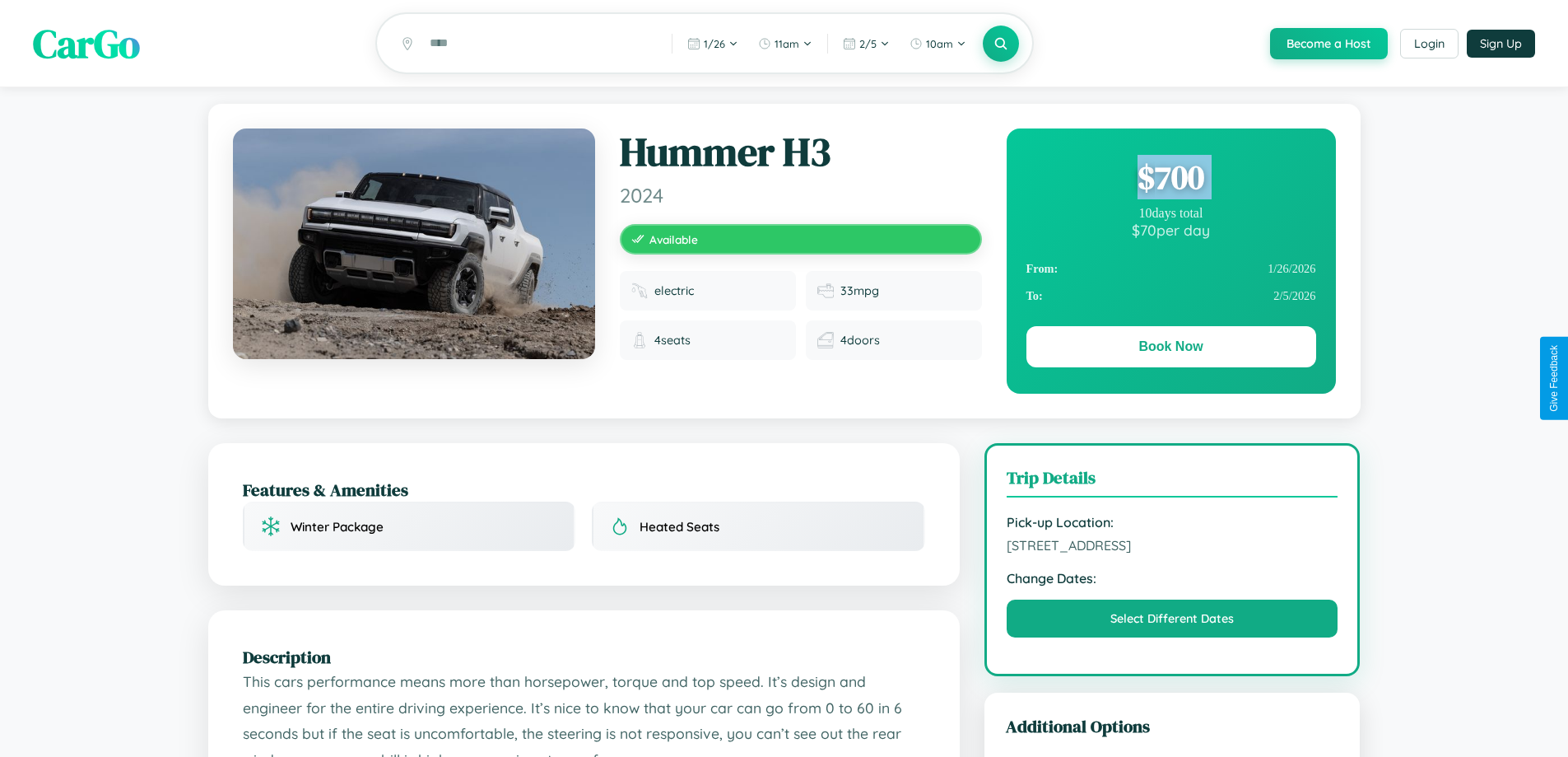
click at [1171, 180] on div "$ 700" at bounding box center [1171, 177] width 290 height 45
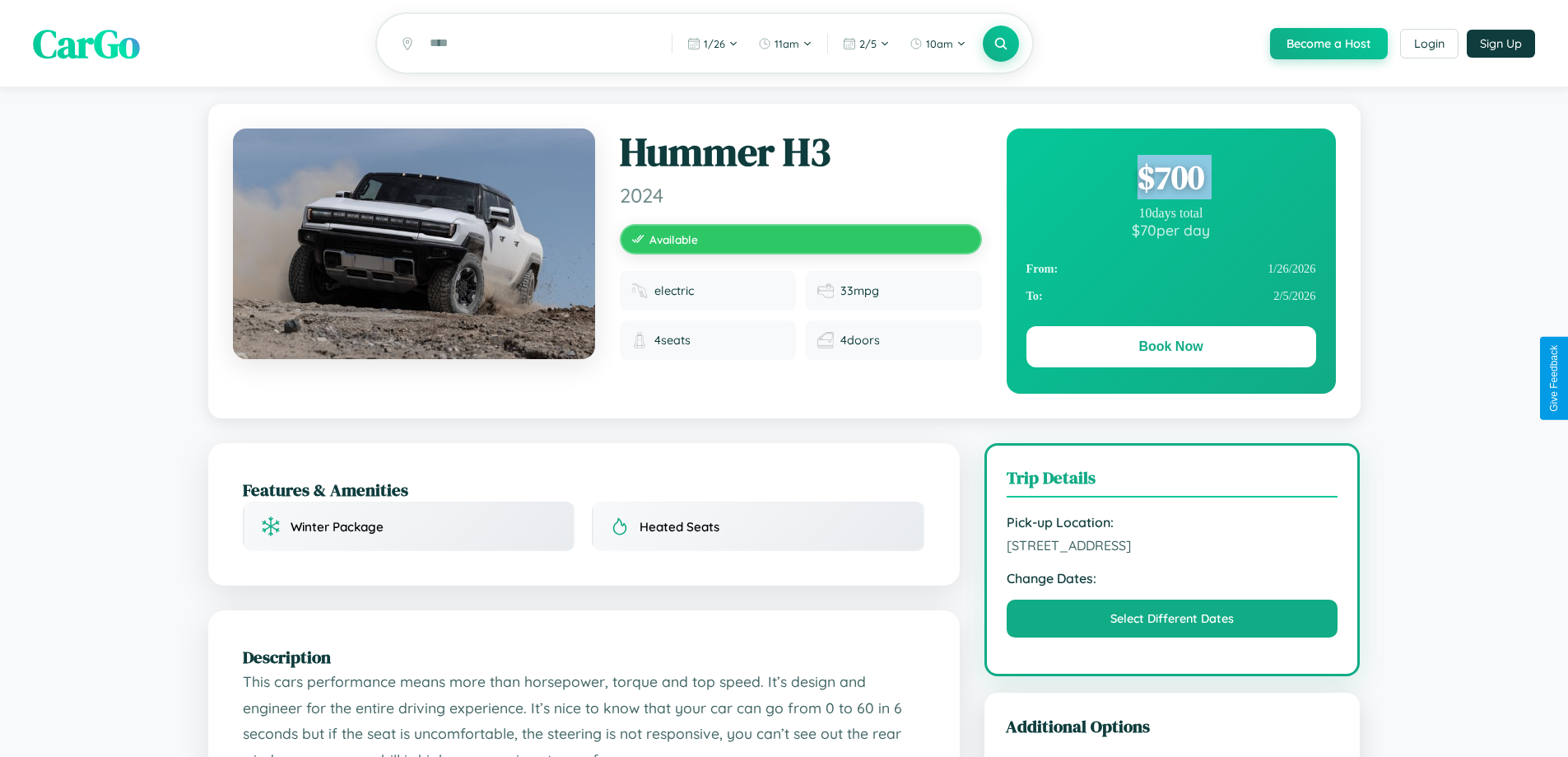
click at [1171, 180] on div "$ 700" at bounding box center [1171, 177] width 290 height 45
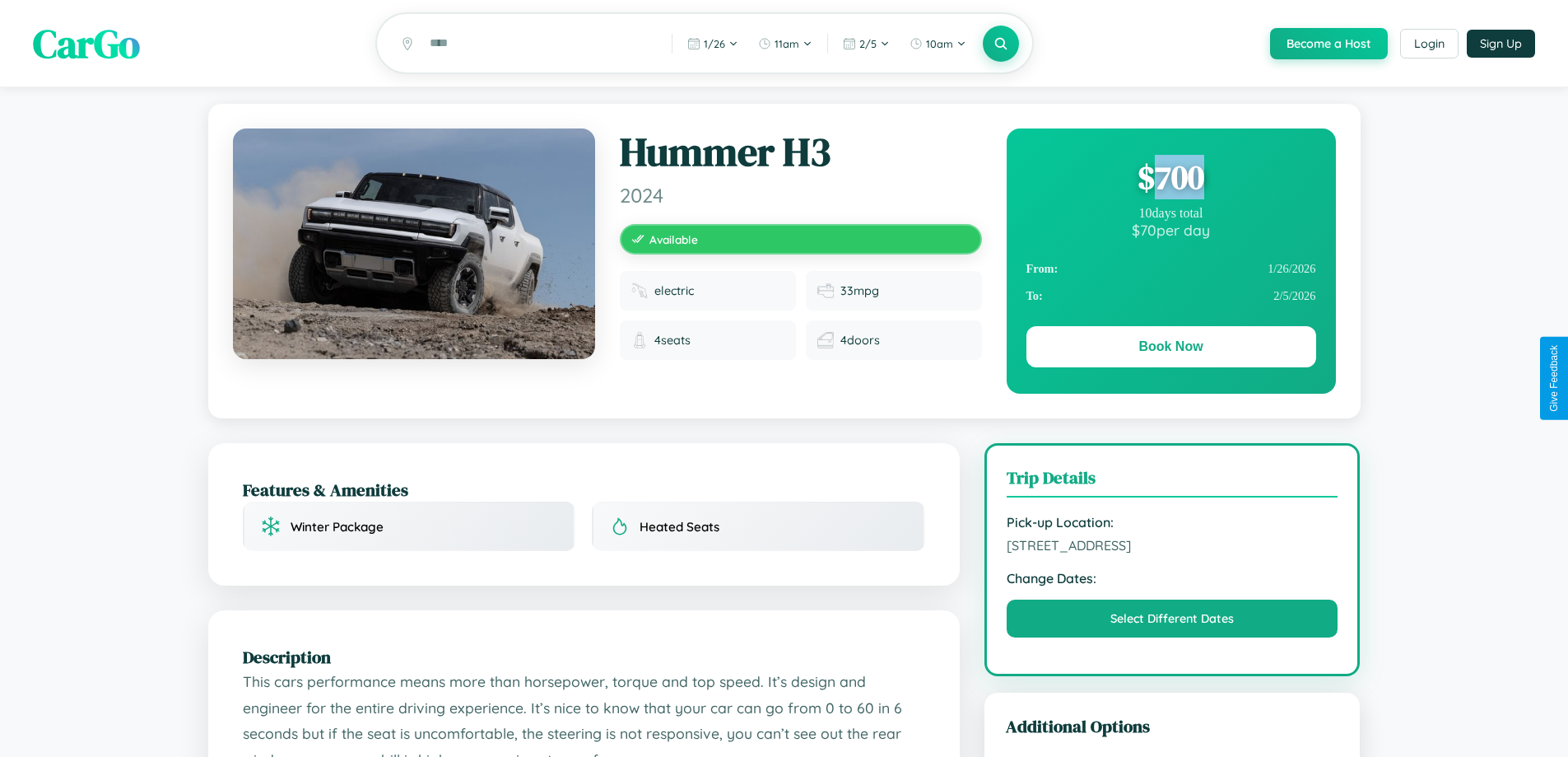
click at [1171, 180] on div "$ 700" at bounding box center [1171, 177] width 290 height 45
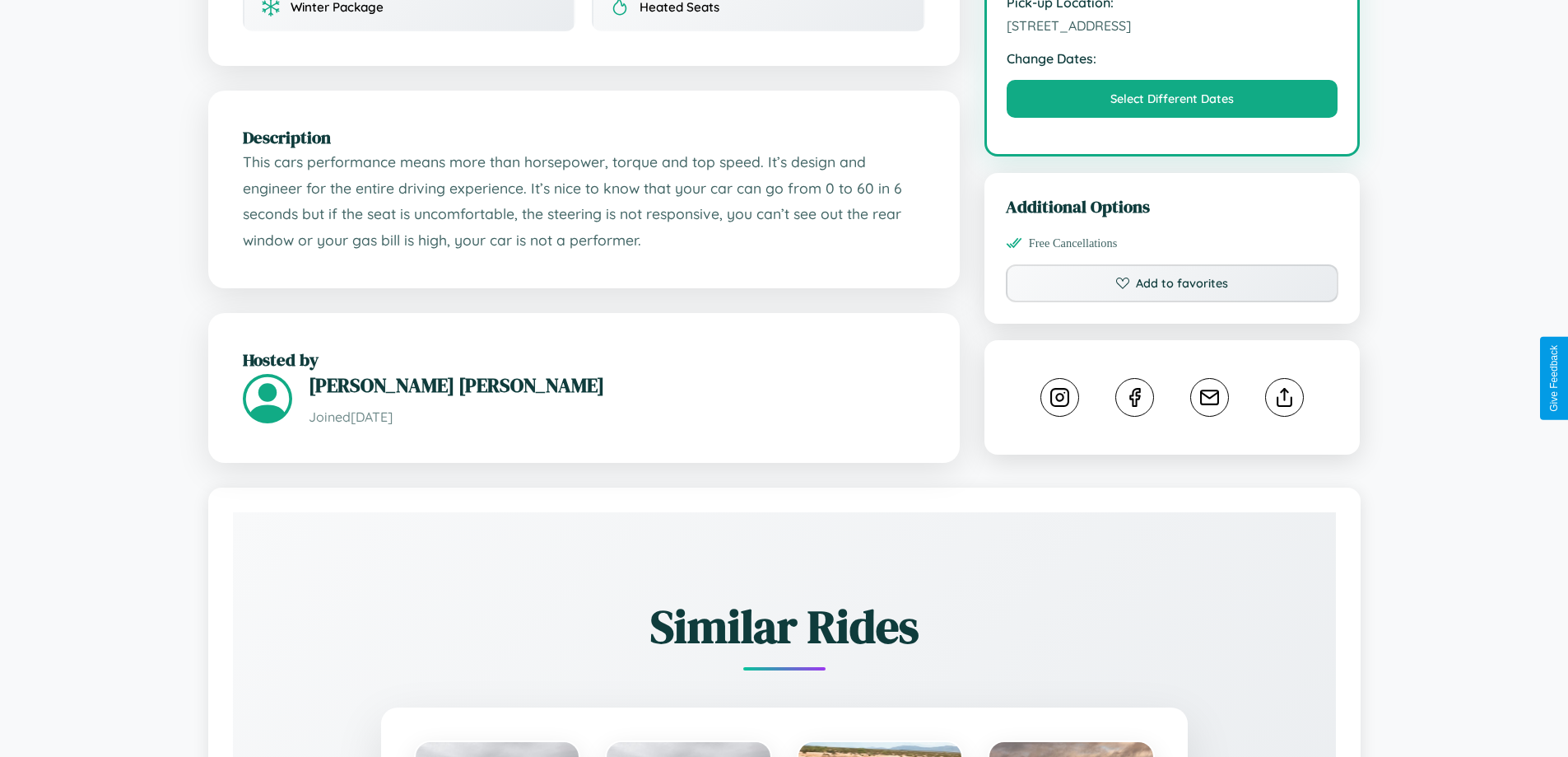
scroll to position [541, 0]
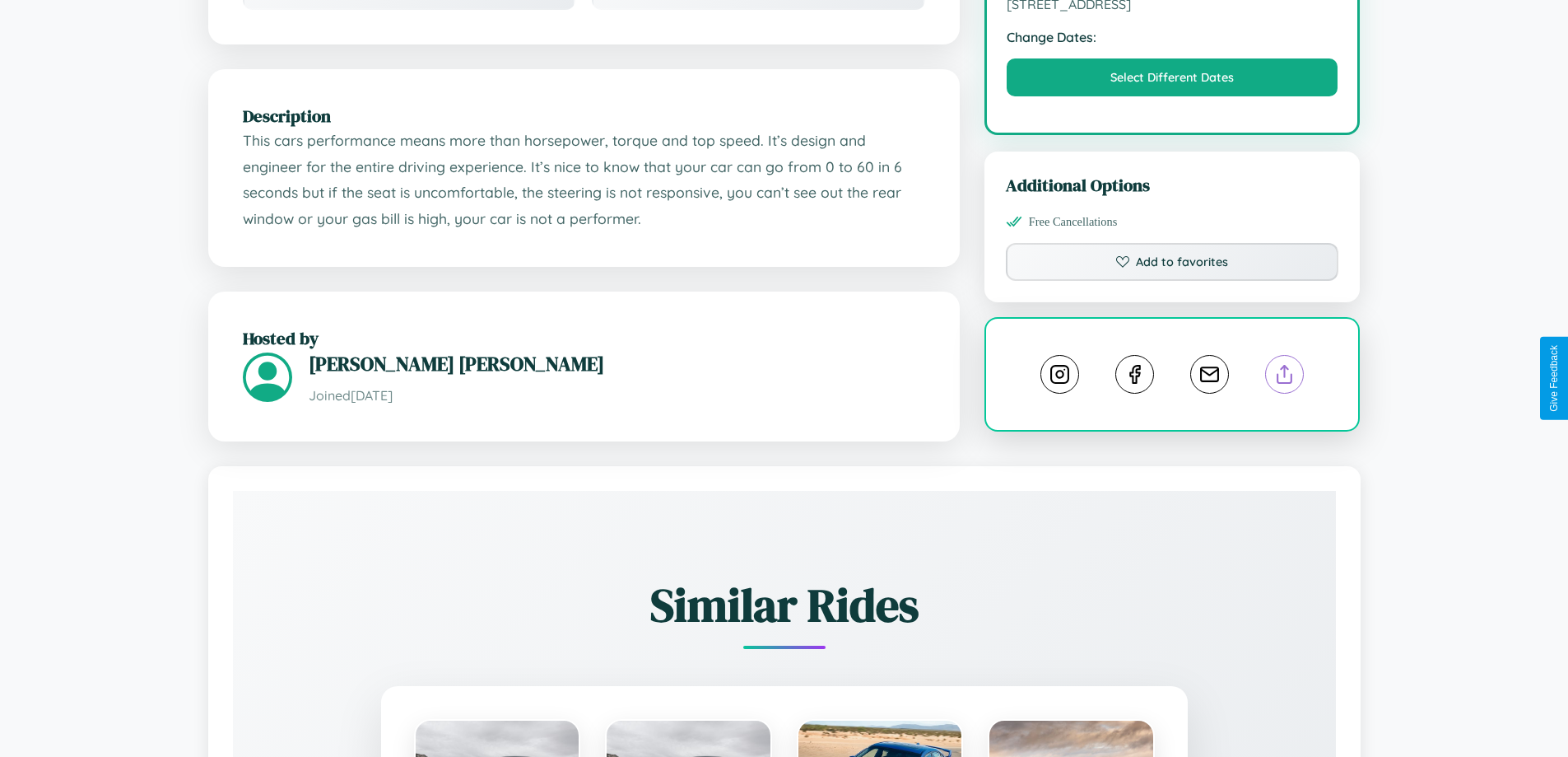
click at [1285, 377] on line at bounding box center [1285, 372] width 0 height 12
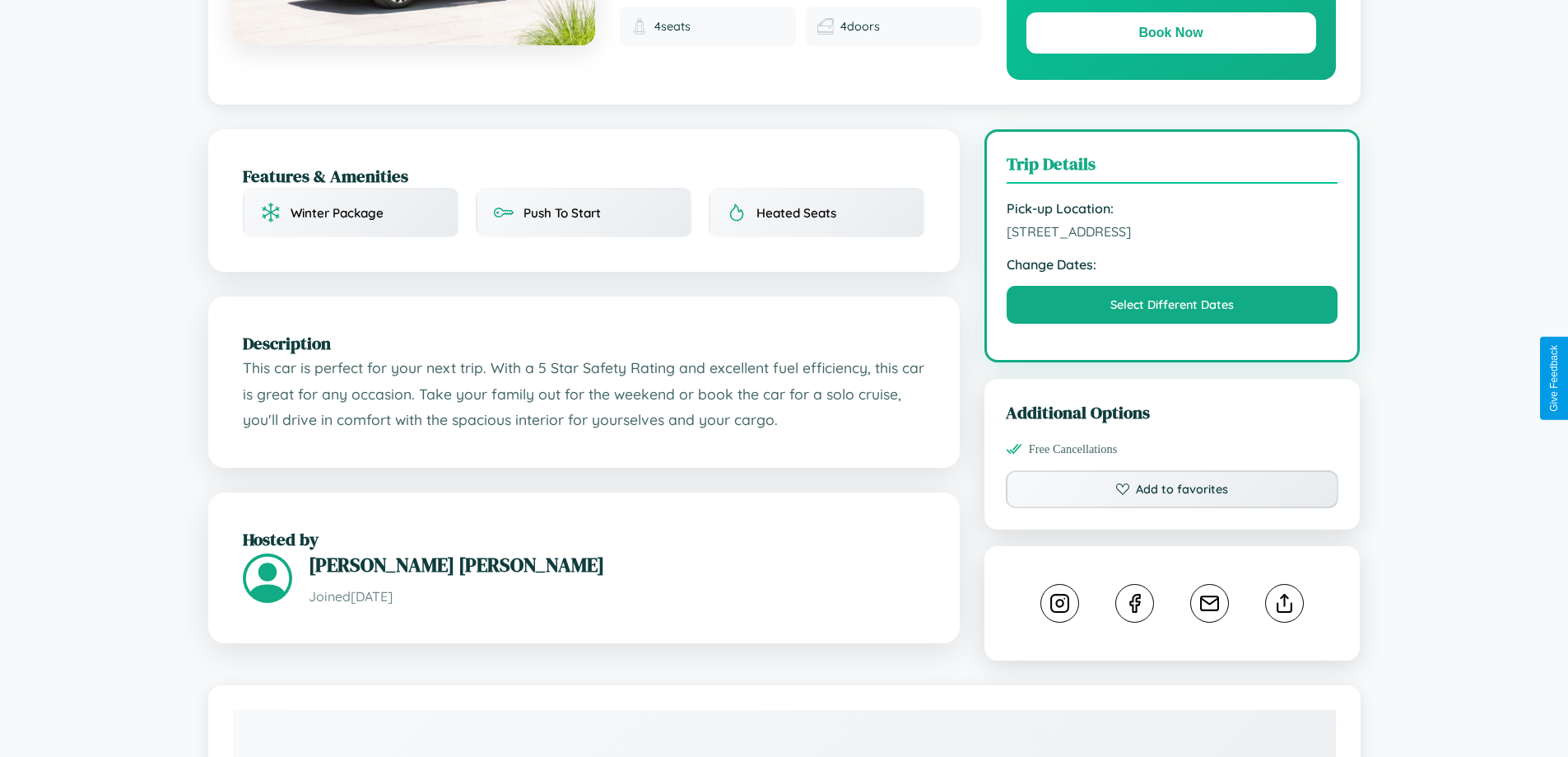
scroll to position [541, 0]
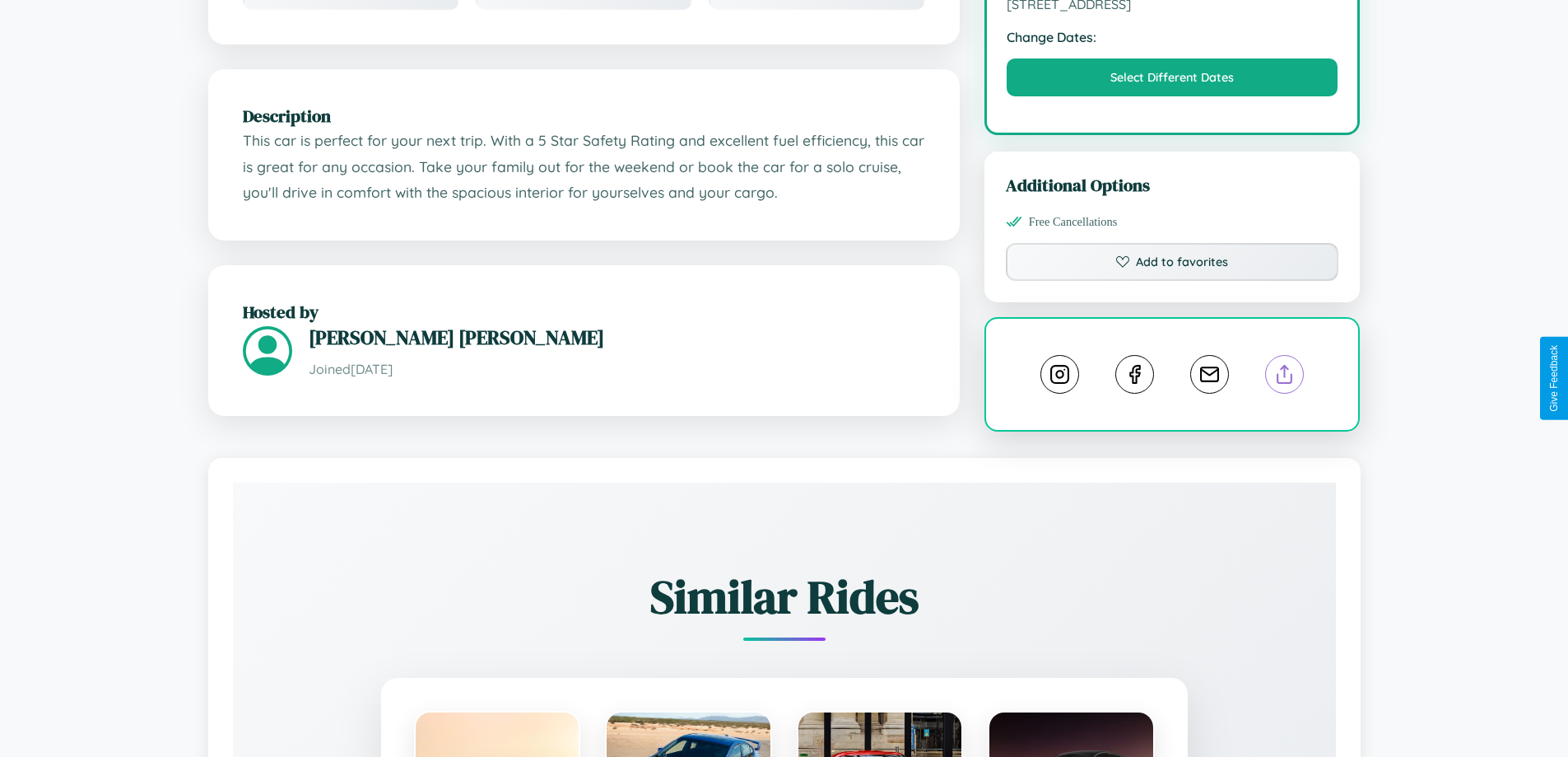
click at [1285, 378] on line at bounding box center [1285, 372] width 0 height 12
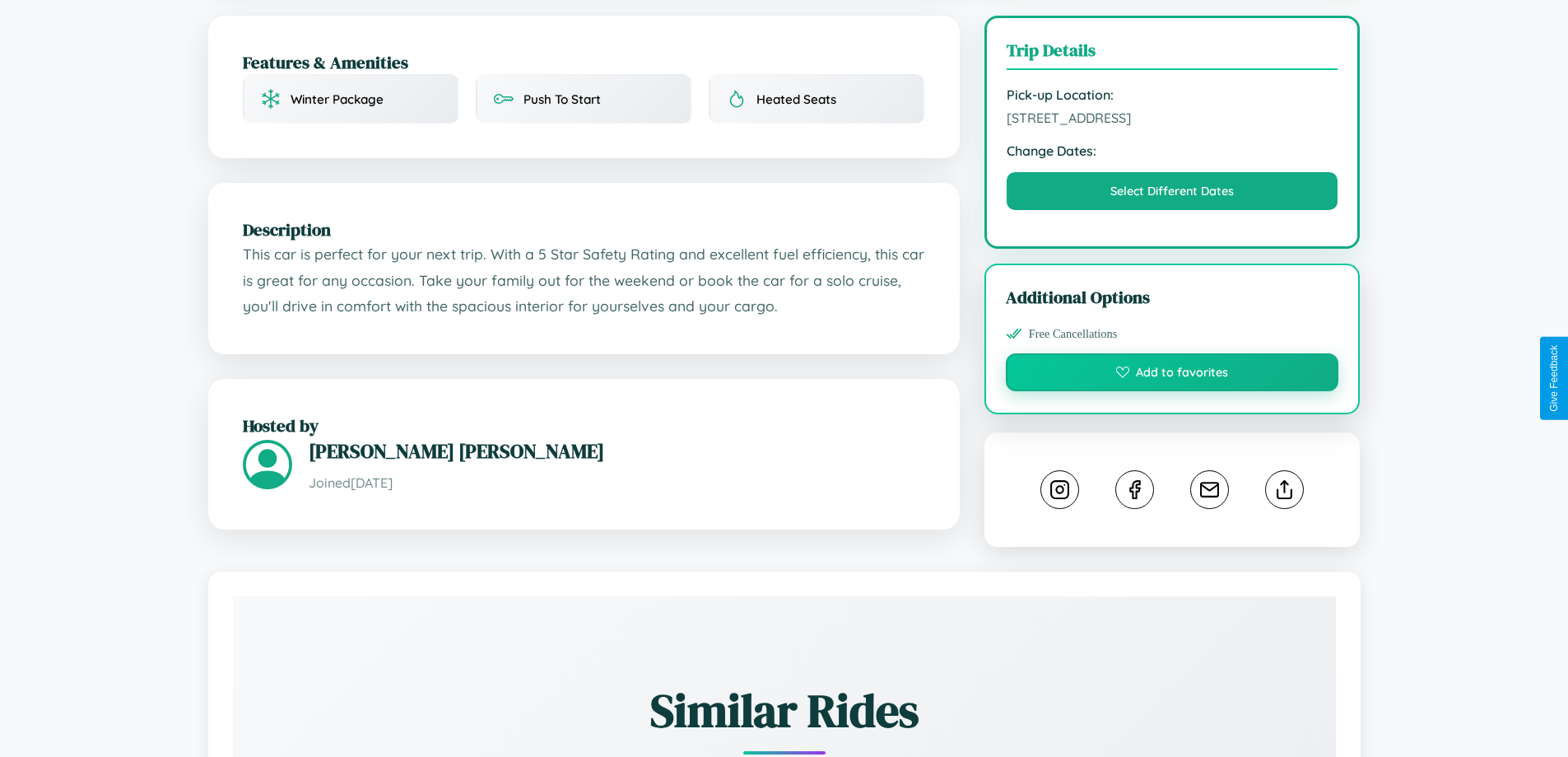
click at [1172, 375] on button "Add to favorites" at bounding box center [1173, 372] width 334 height 38
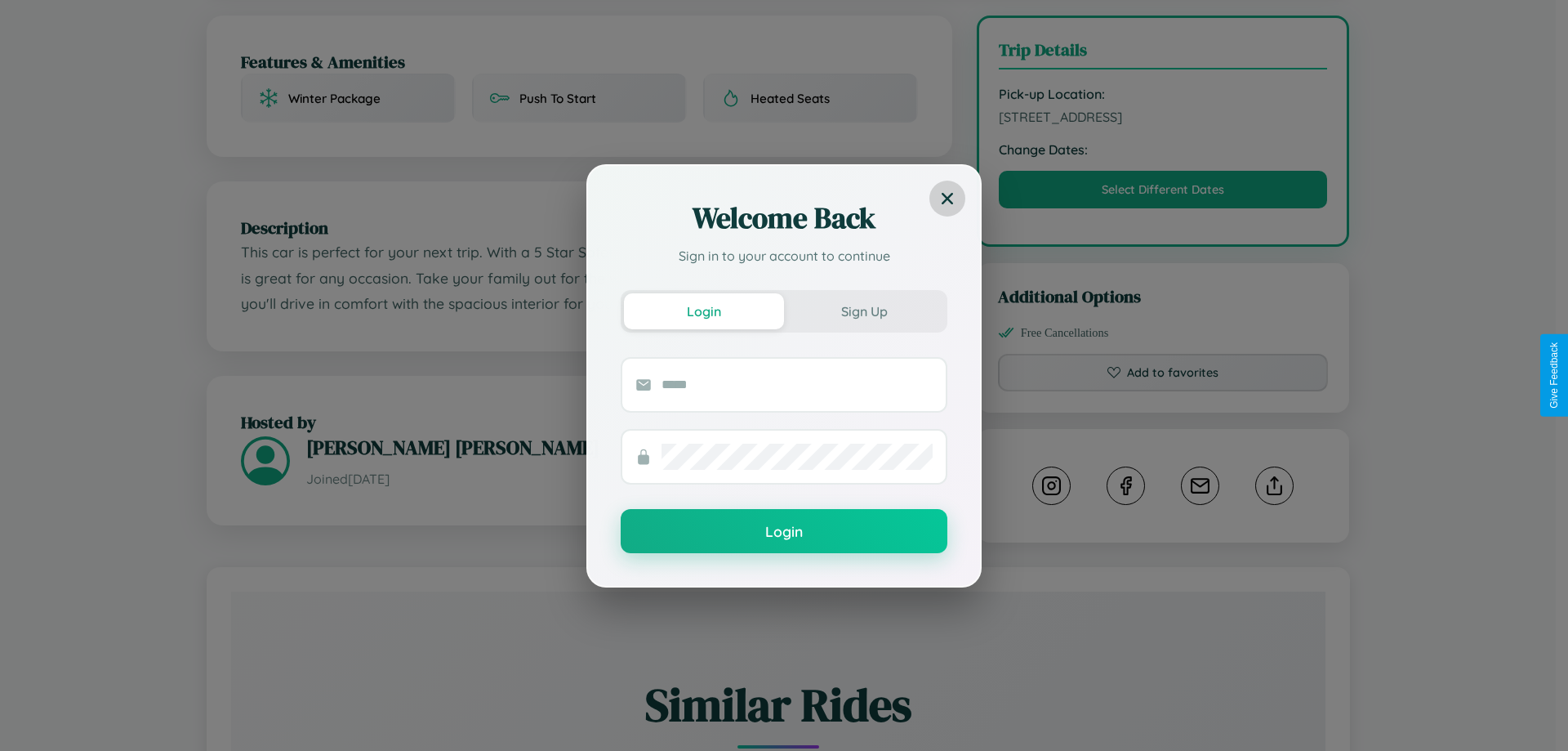
click at [947, 197] on icon at bounding box center [948, 198] width 12 height 12
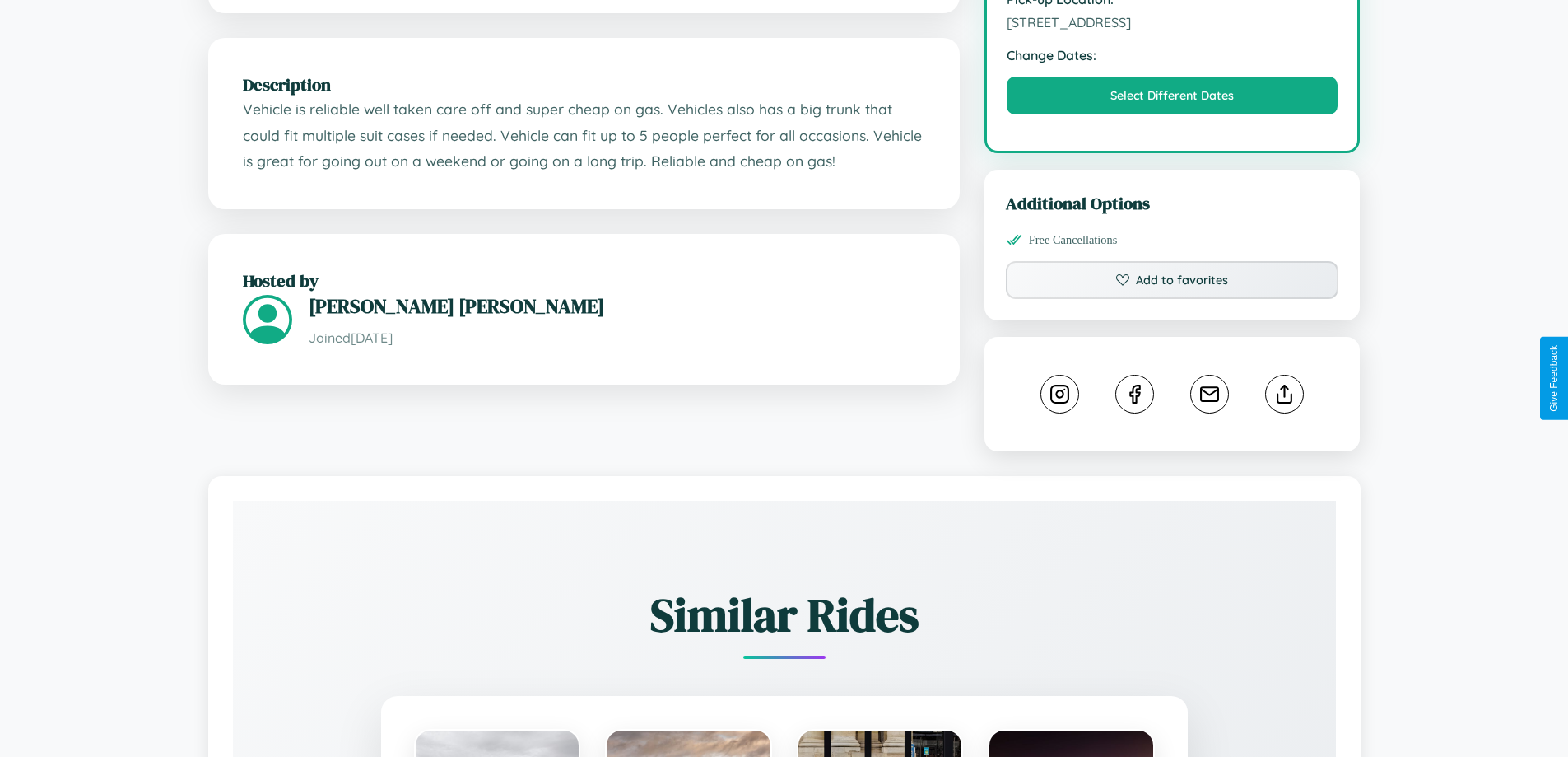
scroll to position [937, 0]
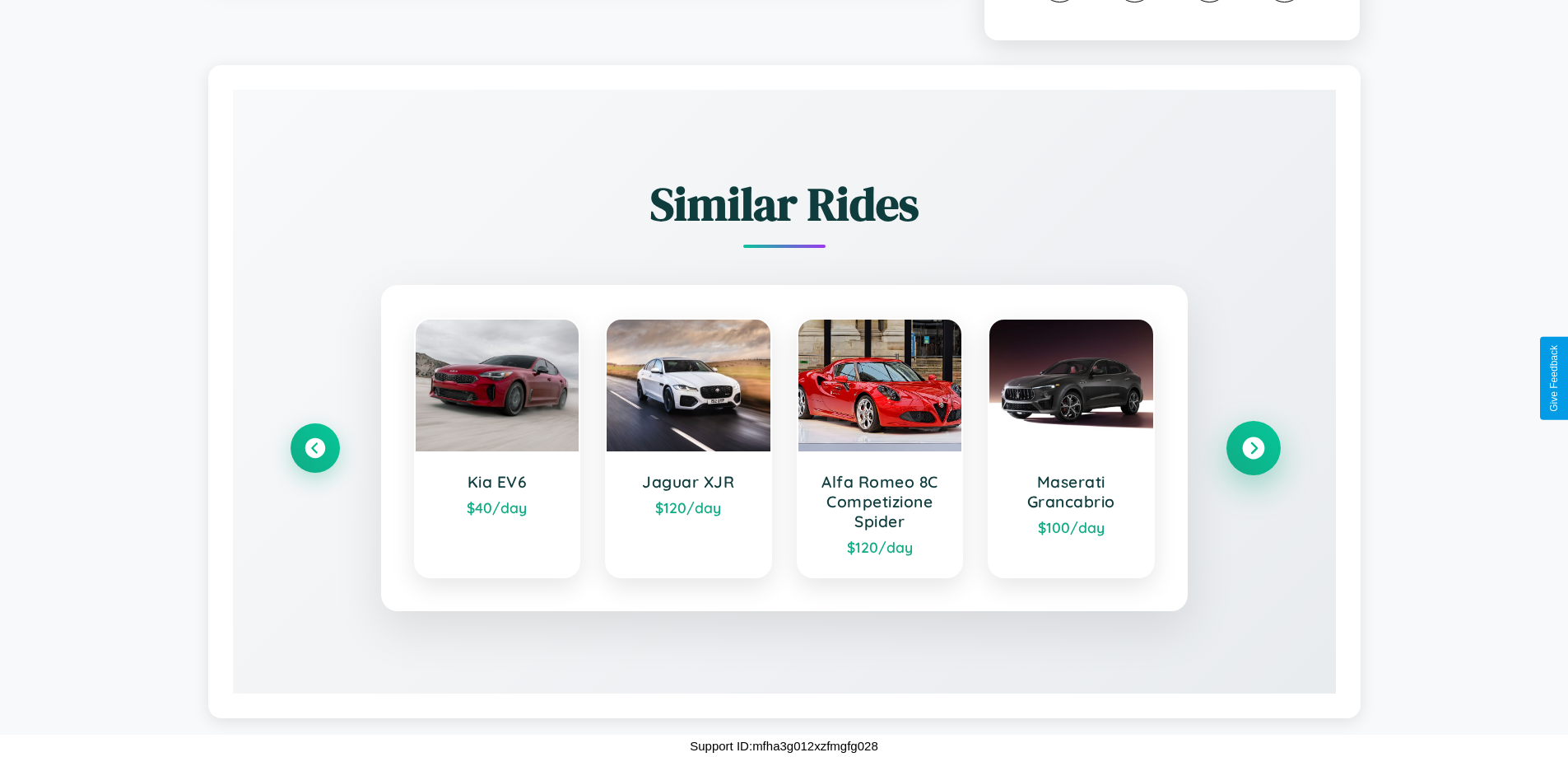
click at [1253, 448] on icon at bounding box center [1254, 448] width 22 height 22
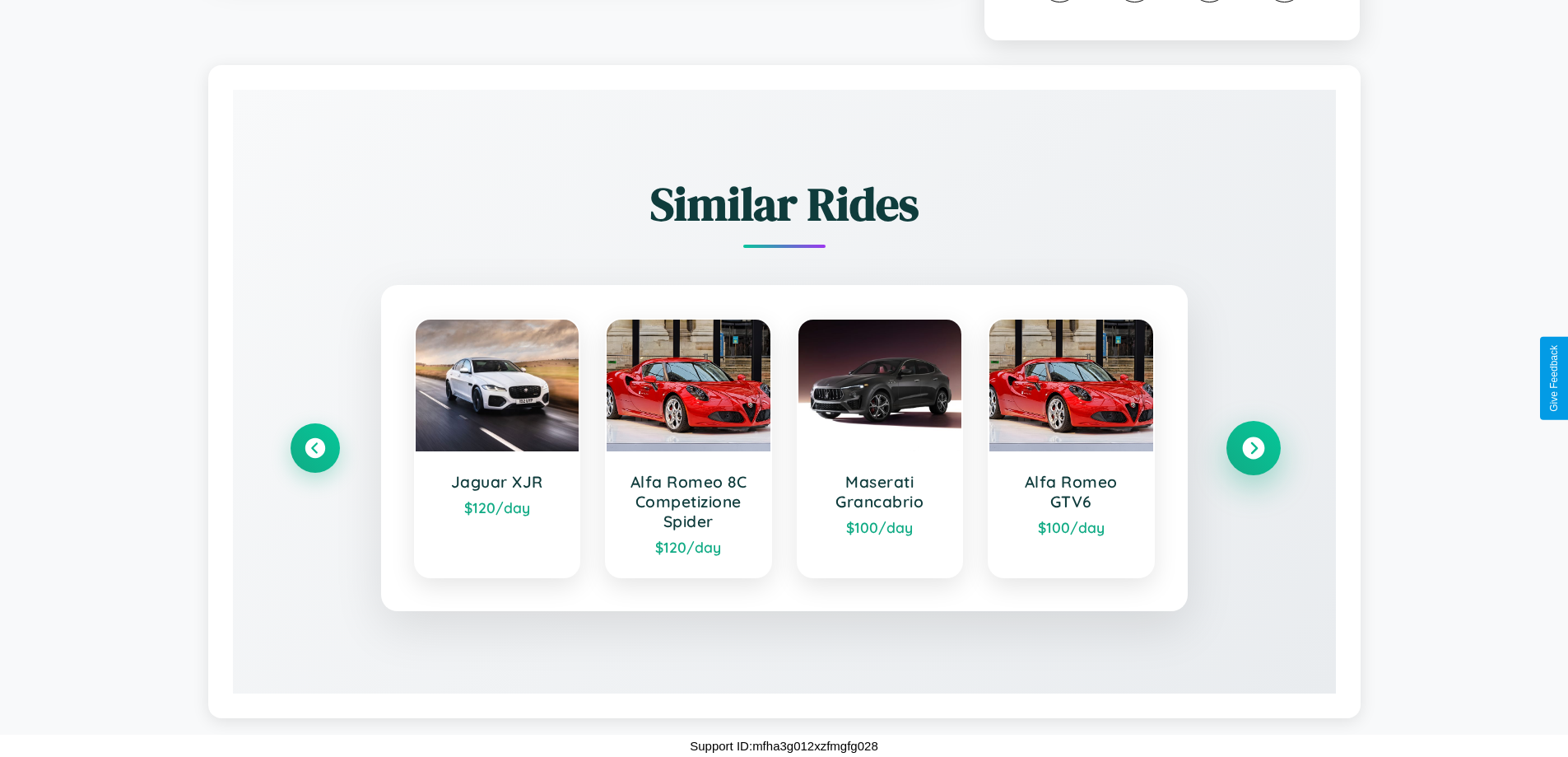
click at [1253, 448] on icon at bounding box center [1254, 448] width 22 height 22
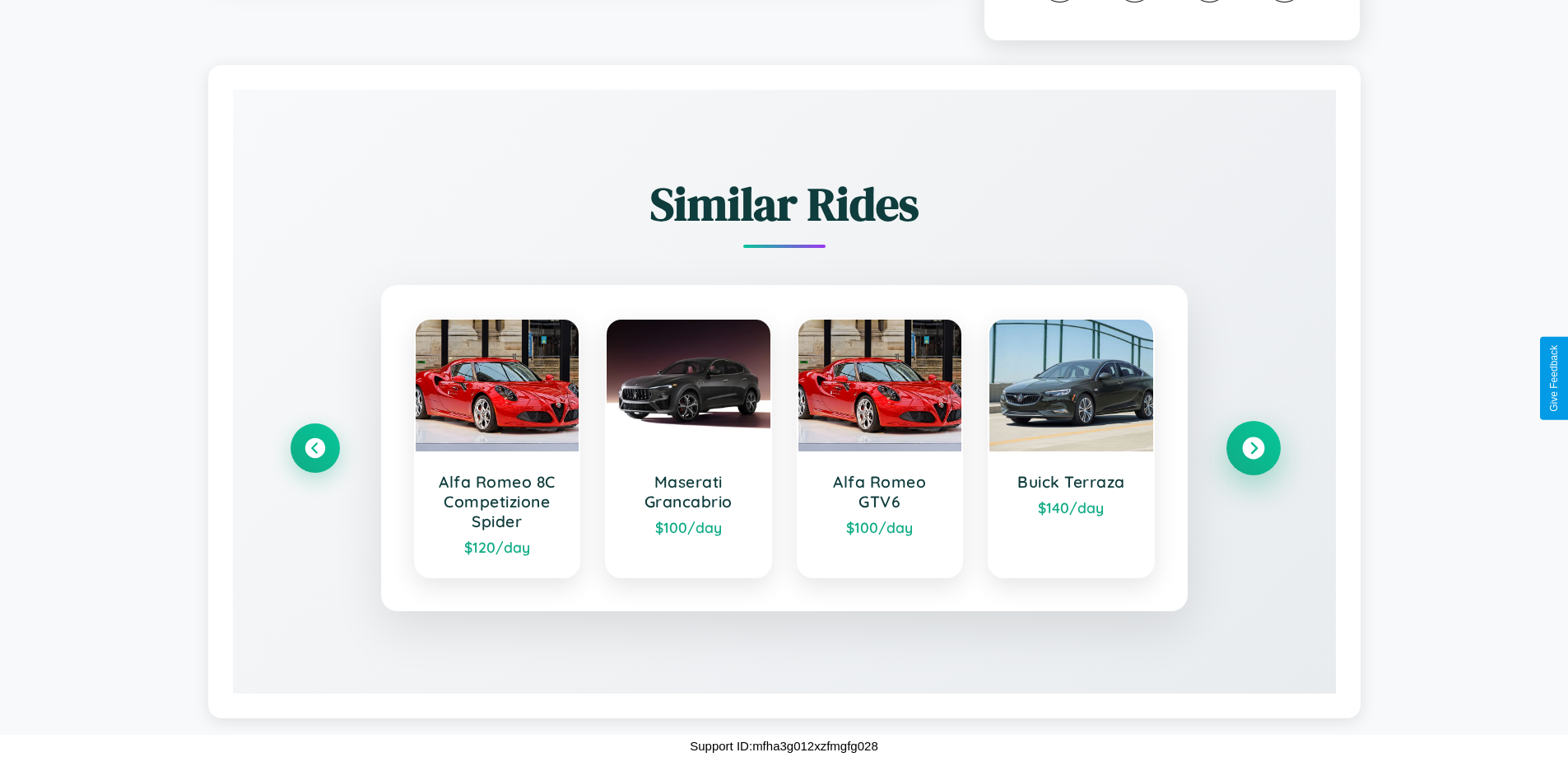
click at [1253, 448] on icon at bounding box center [1254, 448] width 22 height 22
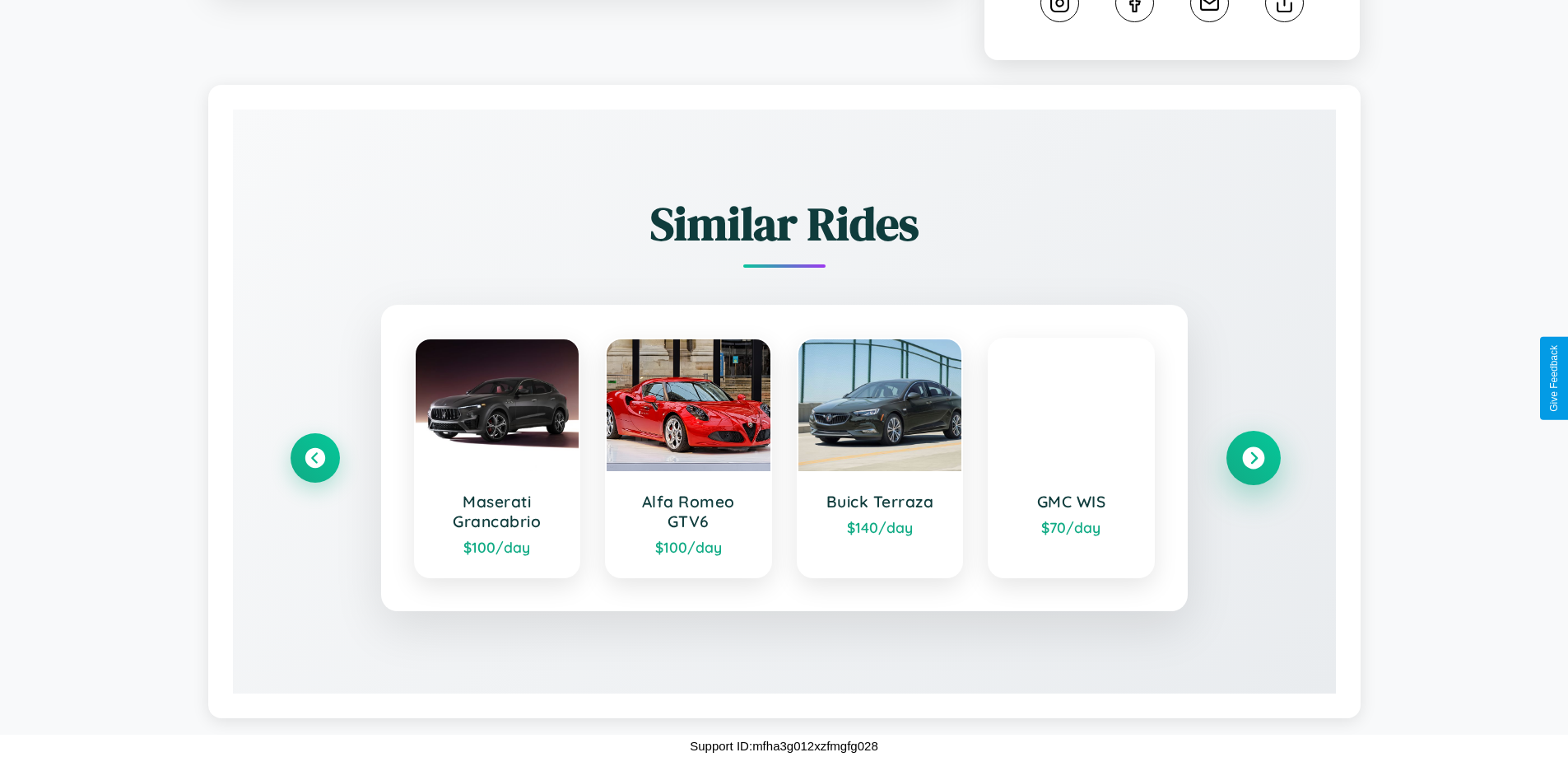
scroll to position [917, 0]
